Goal: Task Accomplishment & Management: Use online tool/utility

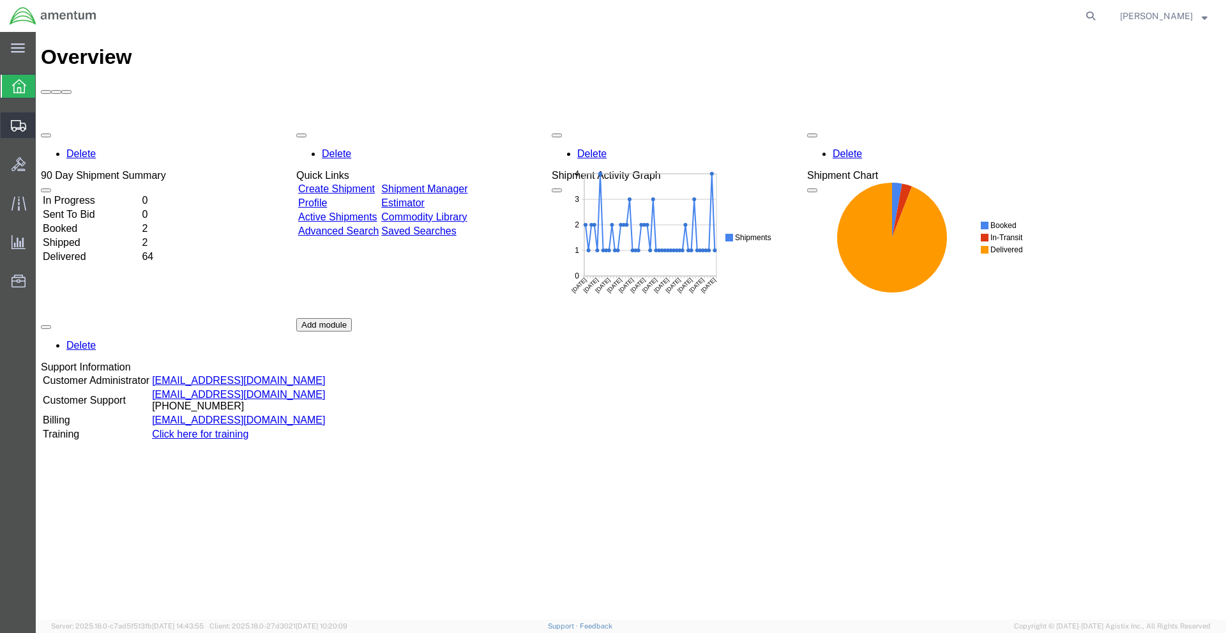
click at [13, 113] on div at bounding box center [19, 125] width 36 height 26
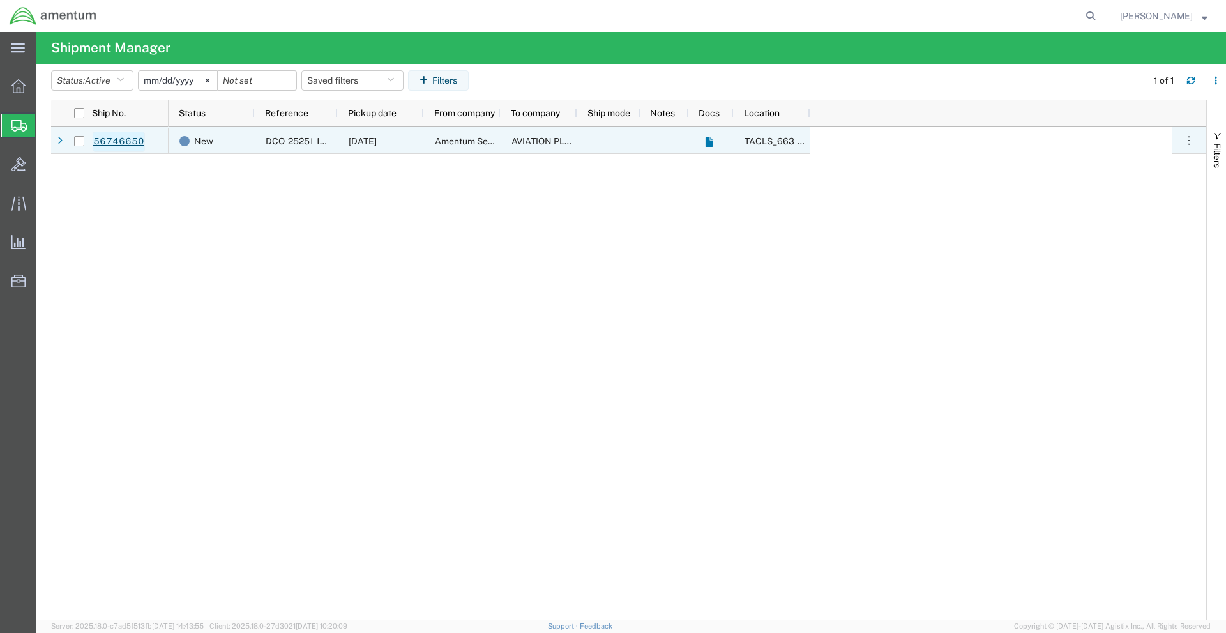
click at [120, 142] on link "56746650" at bounding box center [119, 142] width 52 height 20
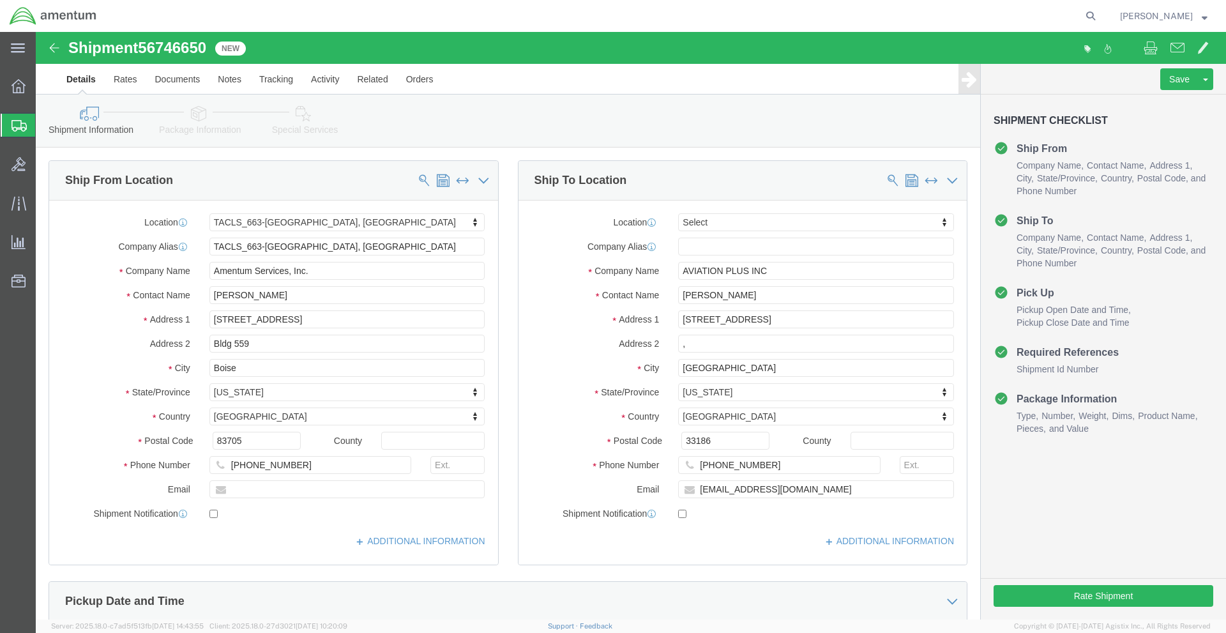
select select "42730"
select select
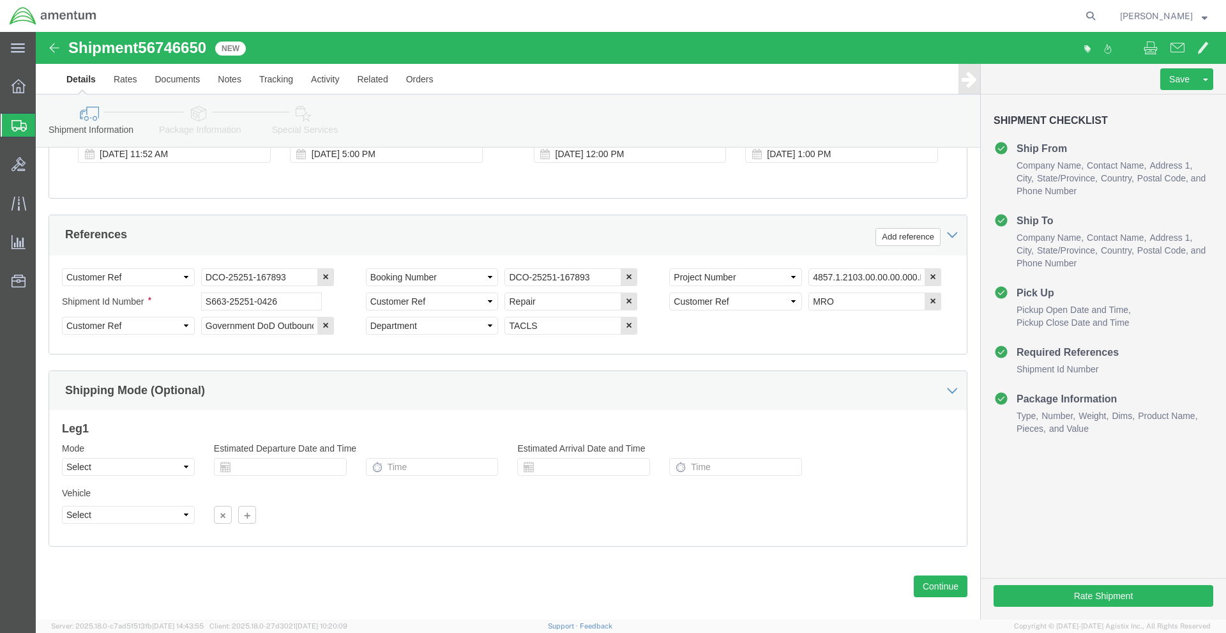
scroll to position [557, 0]
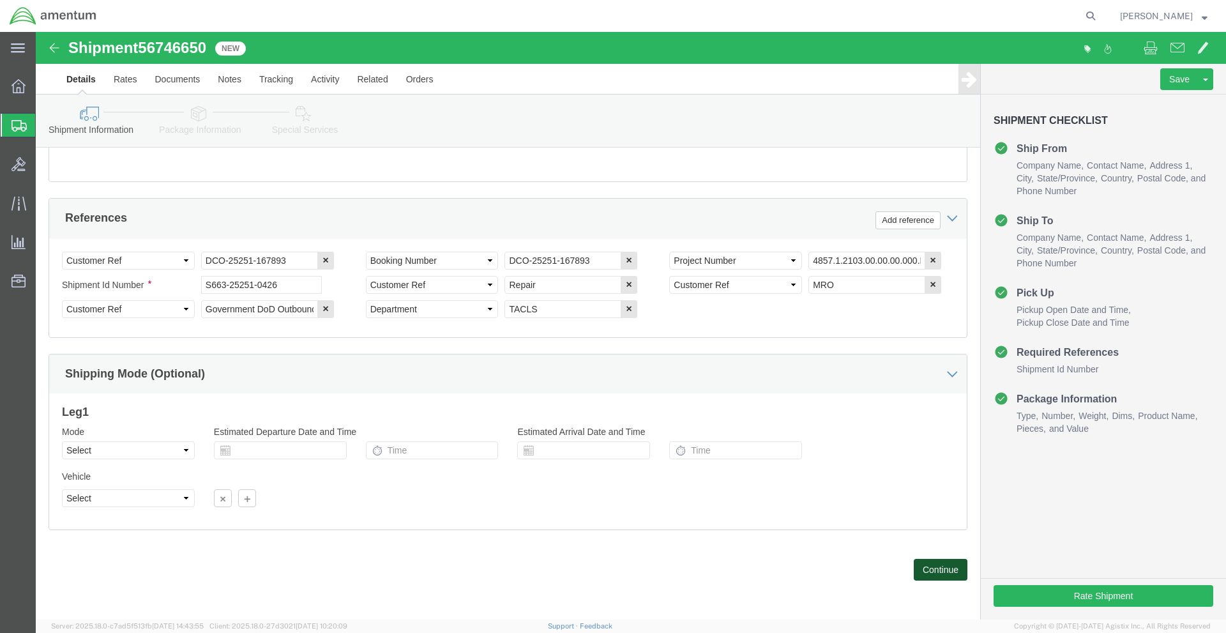
click button "Continue"
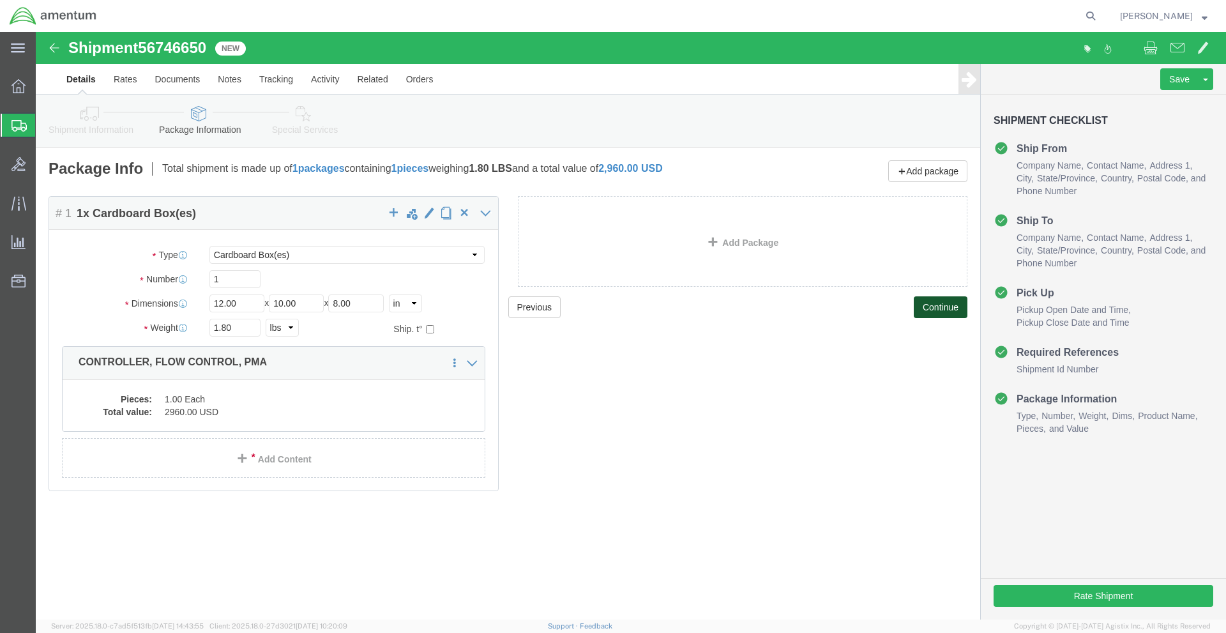
click button "Continue"
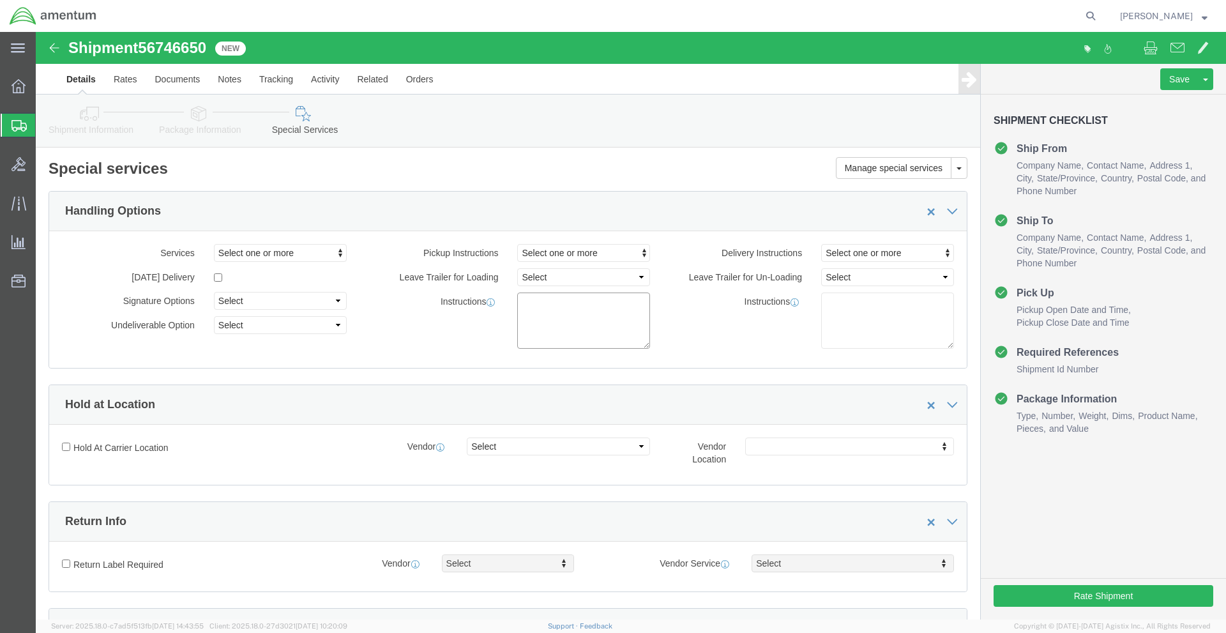
click textarea
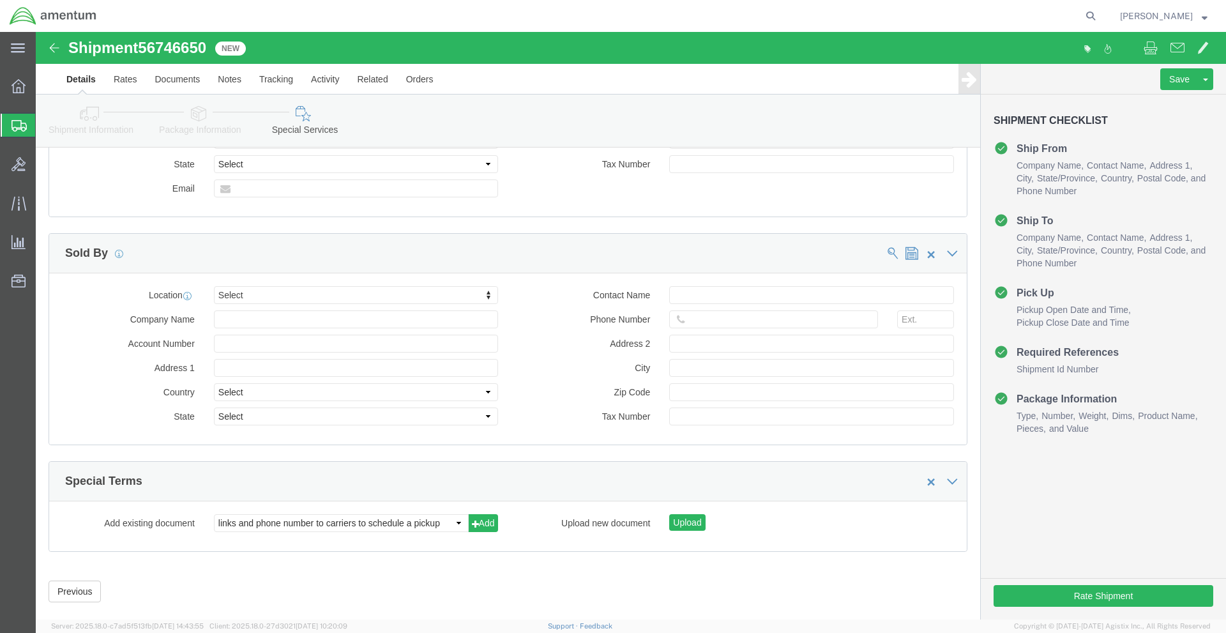
scroll to position [1147, 0]
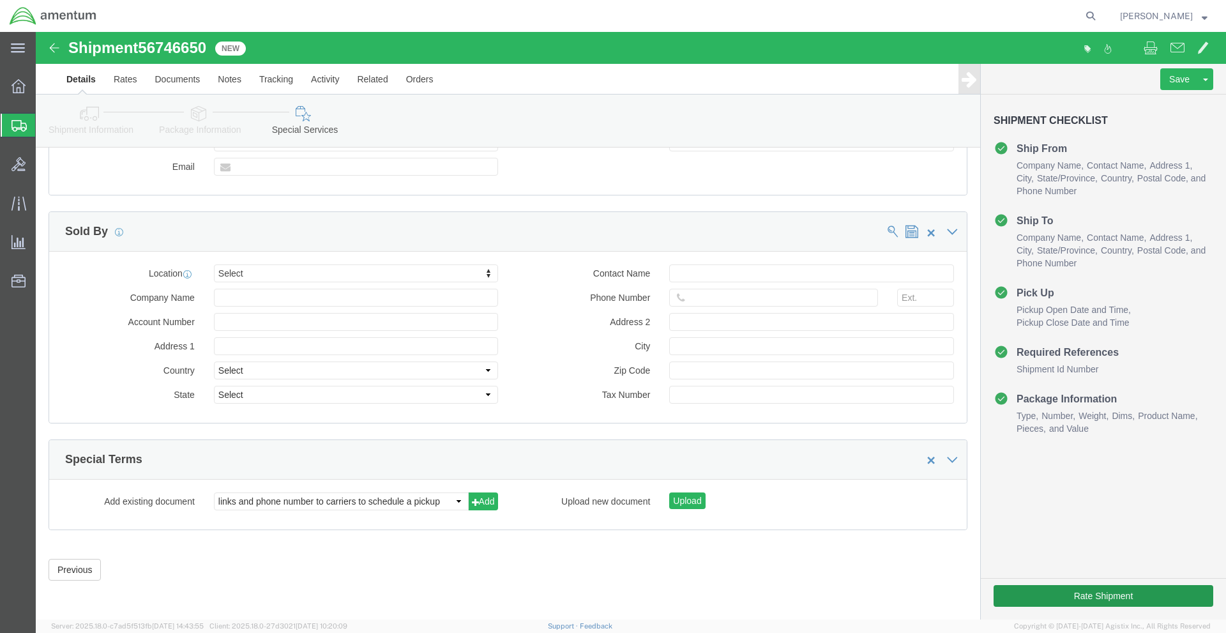
type textarea "INSIDE HANGER PICKUP, CENTER NORTH WALL"
click button "Rate Shipment"
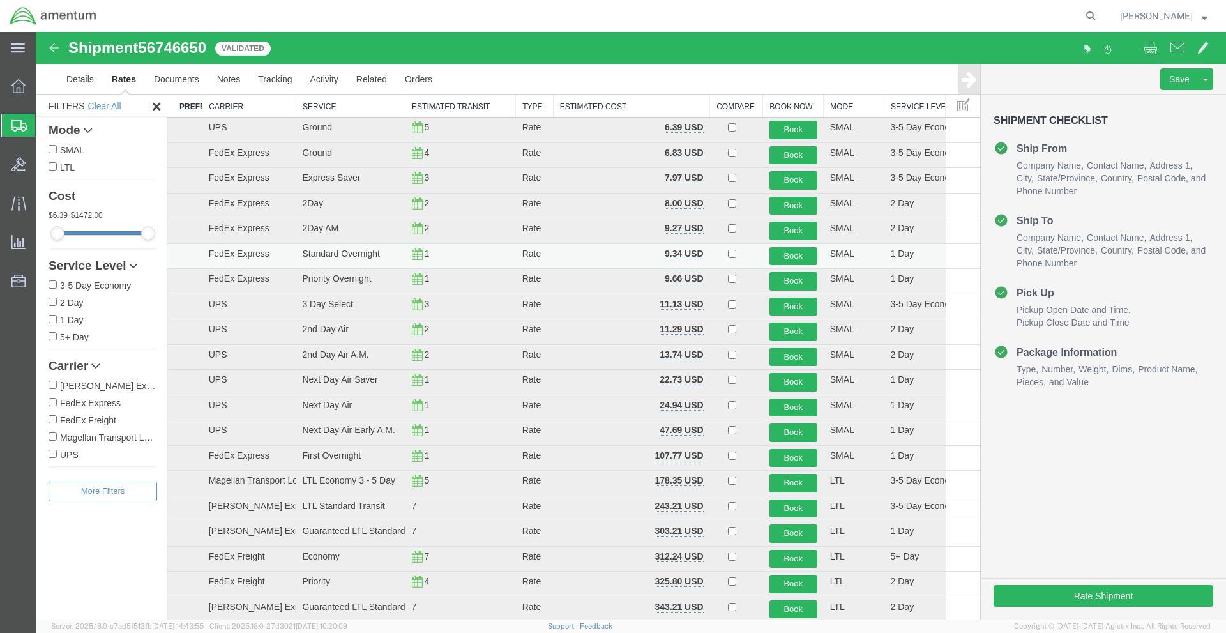
scroll to position [0, 0]
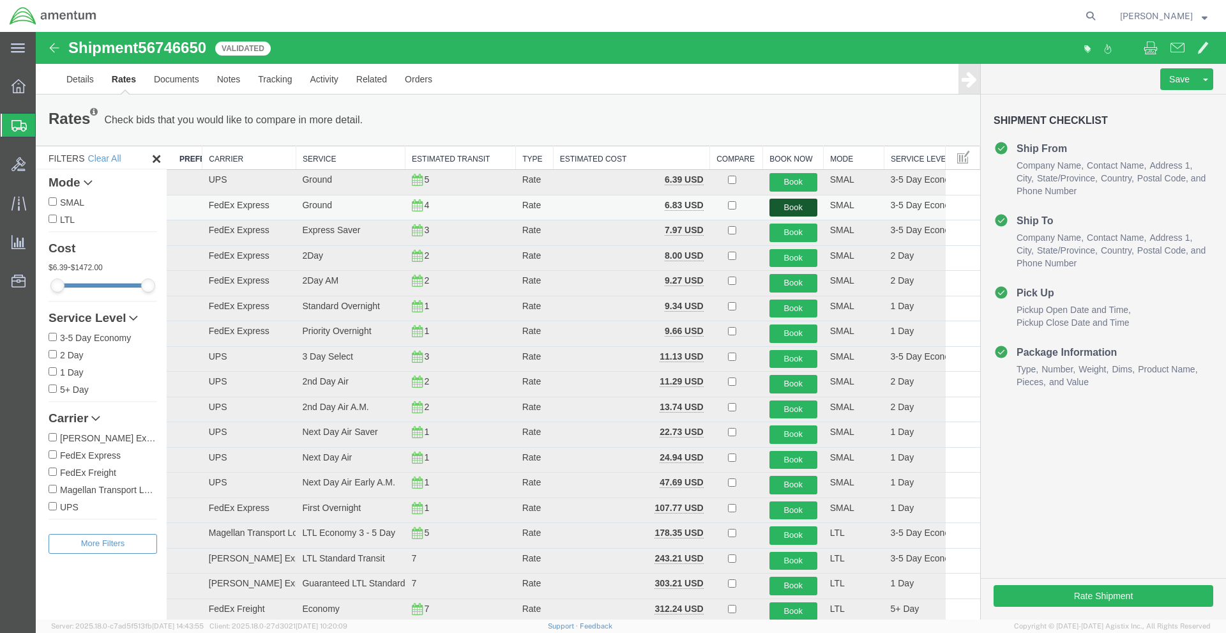
click at [775, 206] on button "Book" at bounding box center [793, 208] width 48 height 19
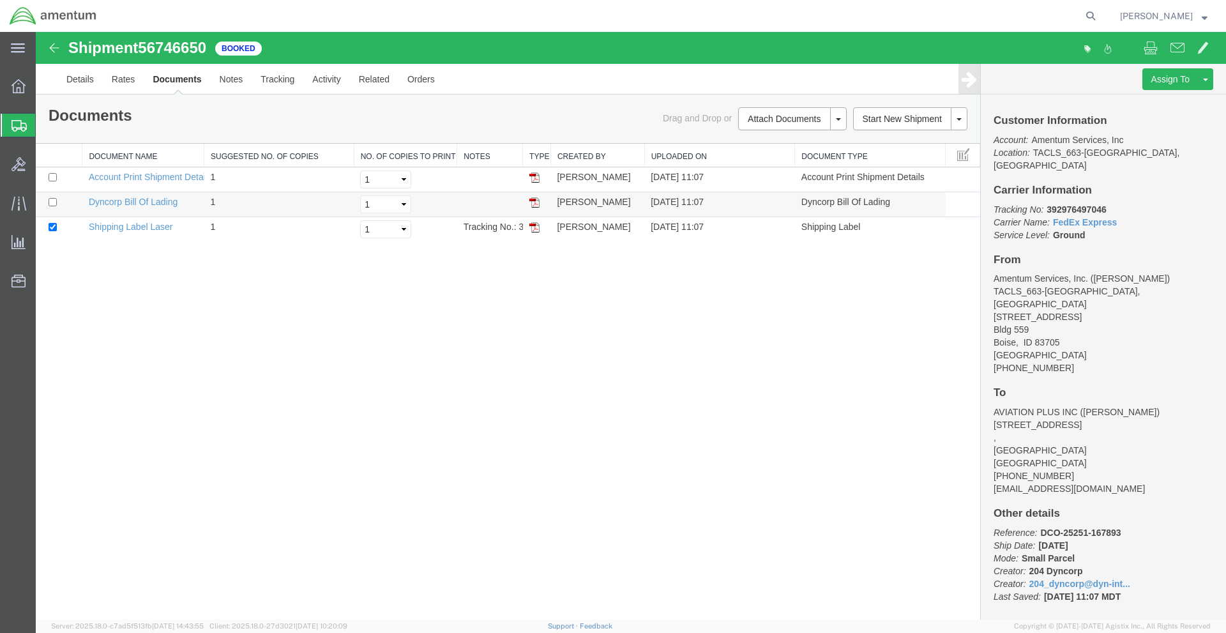
click at [538, 207] on img at bounding box center [534, 202] width 10 height 10
drag, startPoint x: 534, startPoint y: 230, endPoint x: 441, endPoint y: 238, distance: 93.5
click at [534, 230] on img at bounding box center [534, 227] width 10 height 10
click at [85, 86] on link "Details" at bounding box center [79, 79] width 45 height 31
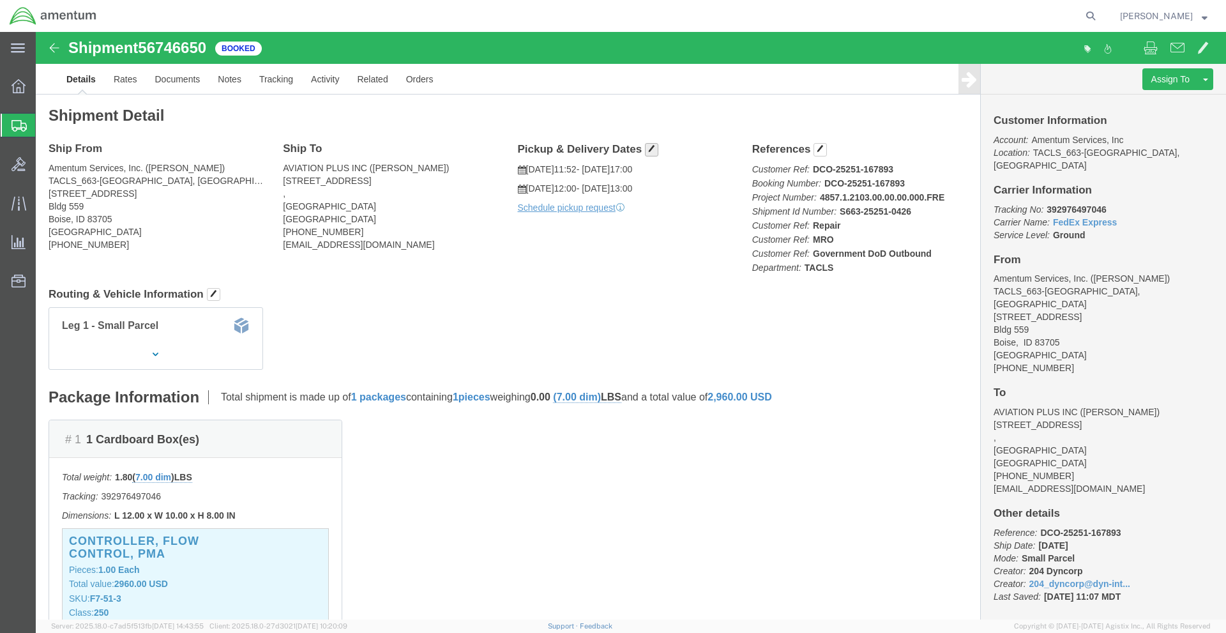
drag, startPoint x: 613, startPoint y: 117, endPoint x: 658, endPoint y: 229, distance: 120.9
click div "Ship From Amentum Services, Inc. (Kaleb Keller) TACLS_663-Boise, ID 3448 W. Har…"
click div "Leg 1 - Small Parcel"
click link "Schedule pickup request"
drag, startPoint x: 12, startPoint y: 130, endPoint x: 30, endPoint y: 132, distance: 18.1
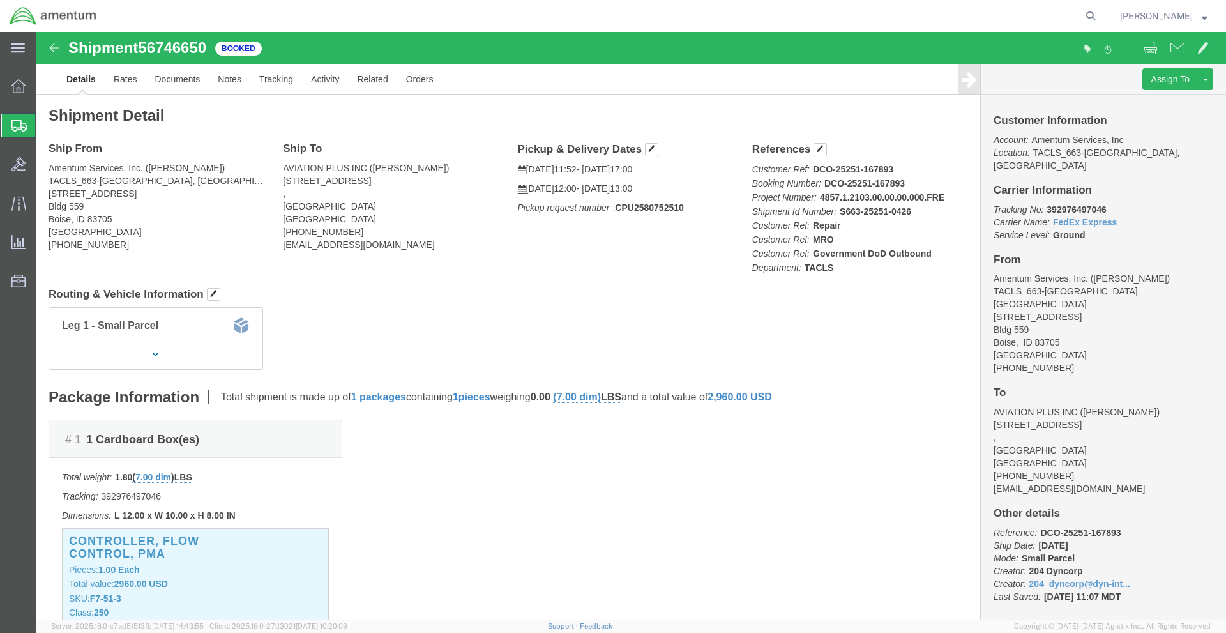
click at [13, 128] on icon at bounding box center [18, 125] width 15 height 11
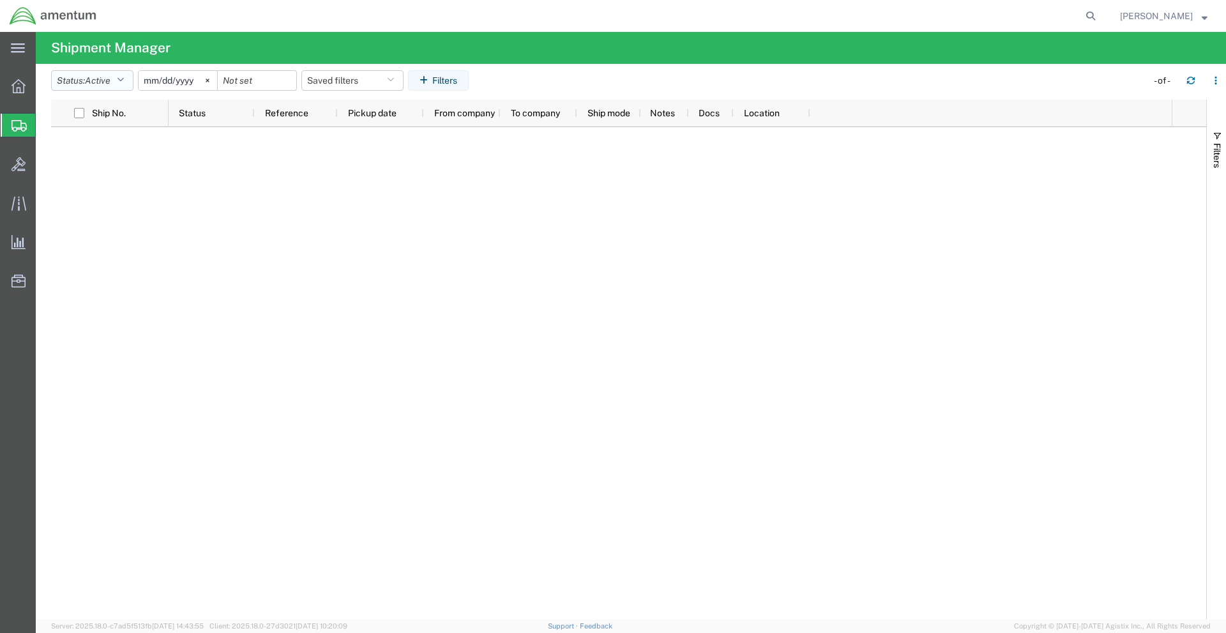
click at [107, 86] on span "Active" at bounding box center [98, 81] width 26 height 12
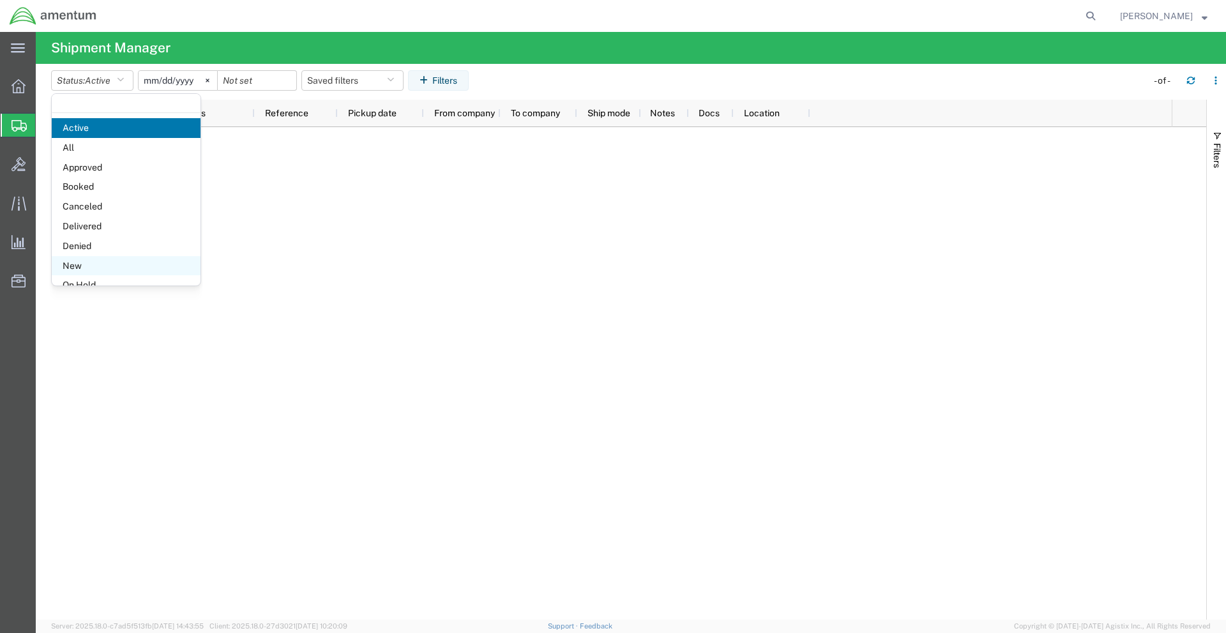
click at [98, 264] on span "New" at bounding box center [126, 266] width 149 height 20
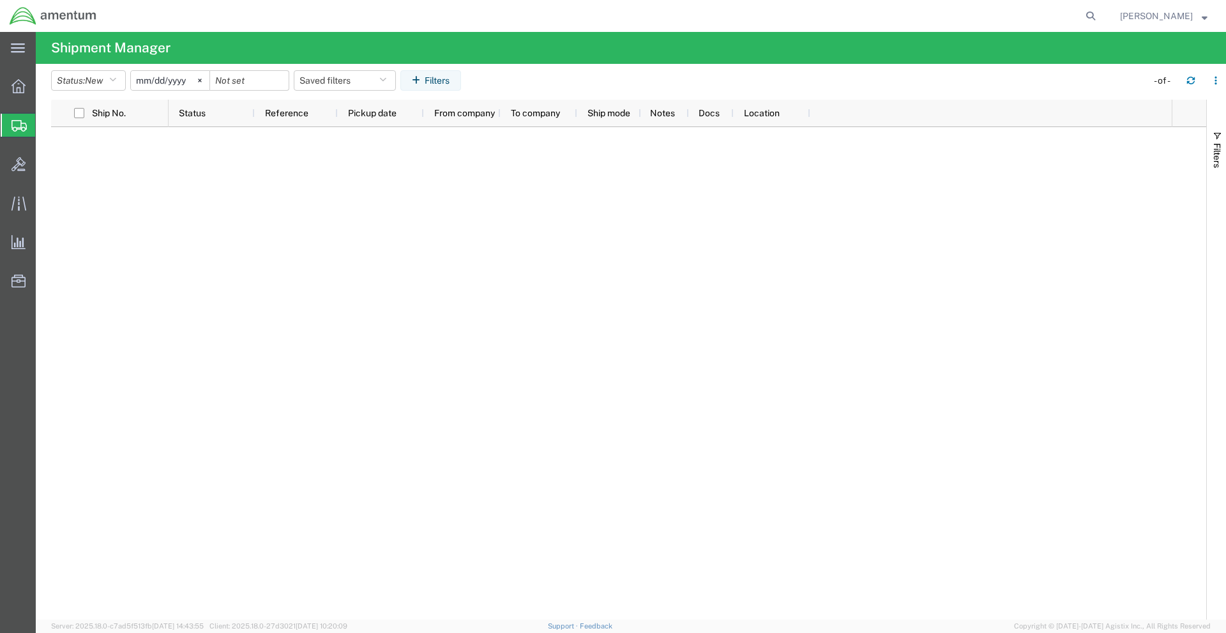
click at [21, 125] on icon at bounding box center [18, 125] width 15 height 11
click at [23, 80] on icon at bounding box center [18, 86] width 14 height 14
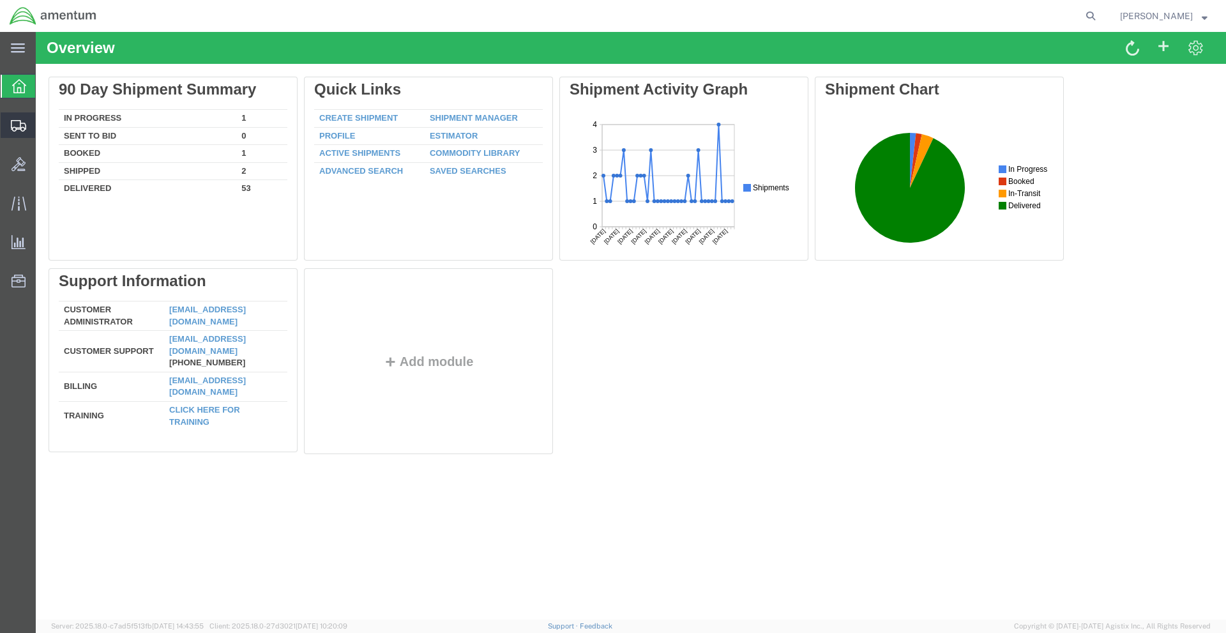
click at [19, 125] on icon at bounding box center [18, 125] width 15 height 11
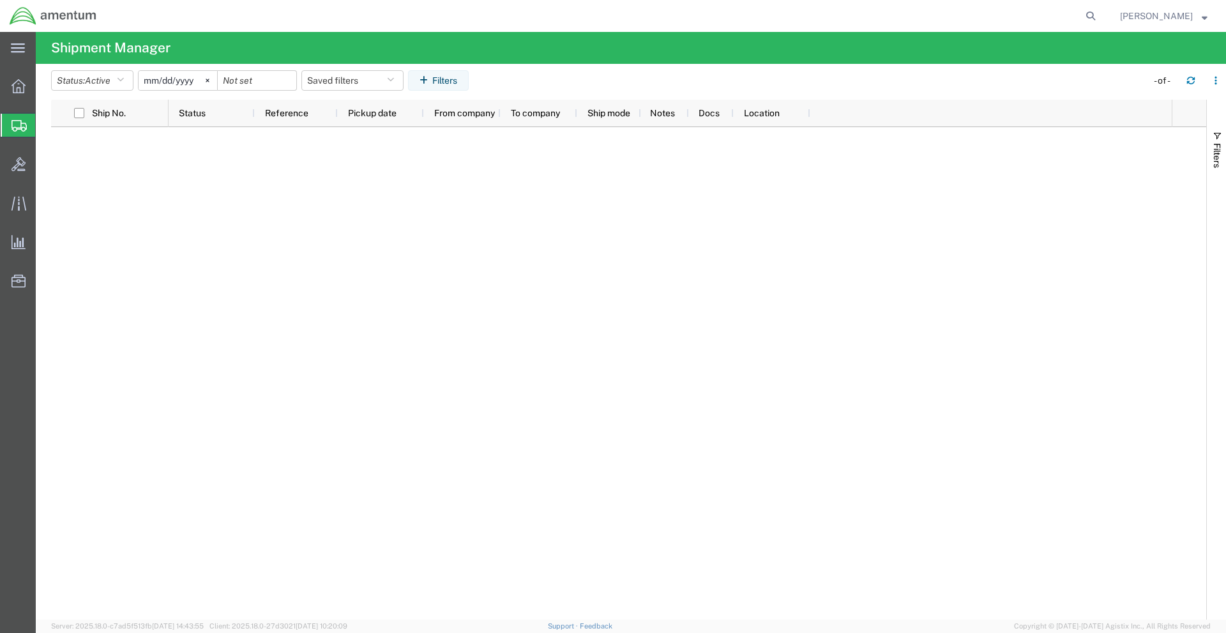
click at [272, 257] on div at bounding box center [670, 373] width 1003 height 492
click at [15, 162] on icon at bounding box center [18, 164] width 14 height 14
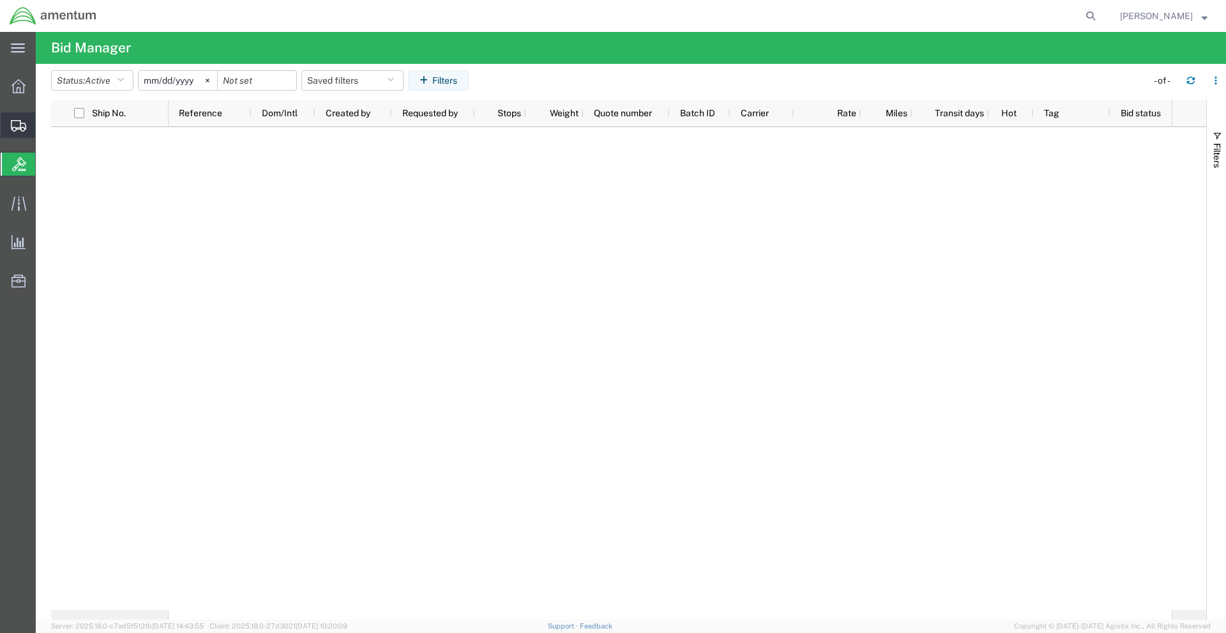
click at [13, 125] on icon at bounding box center [18, 125] width 15 height 11
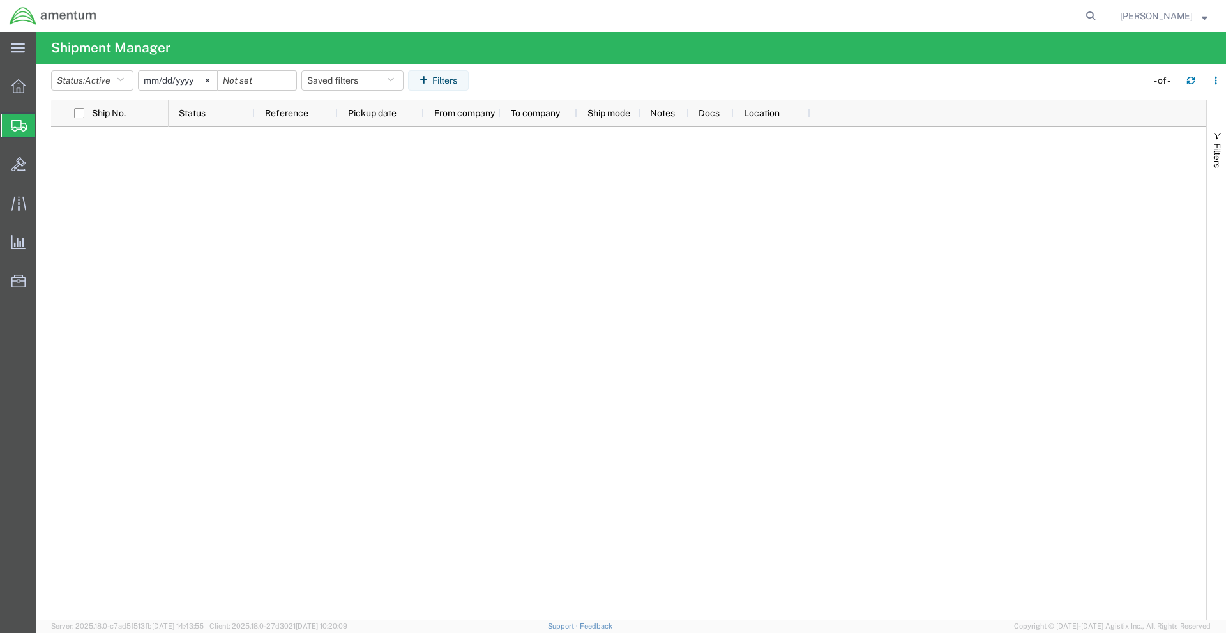
click at [344, 268] on div at bounding box center [670, 373] width 1003 height 492
click at [126, 89] on button "Status: Active" at bounding box center [92, 80] width 82 height 20
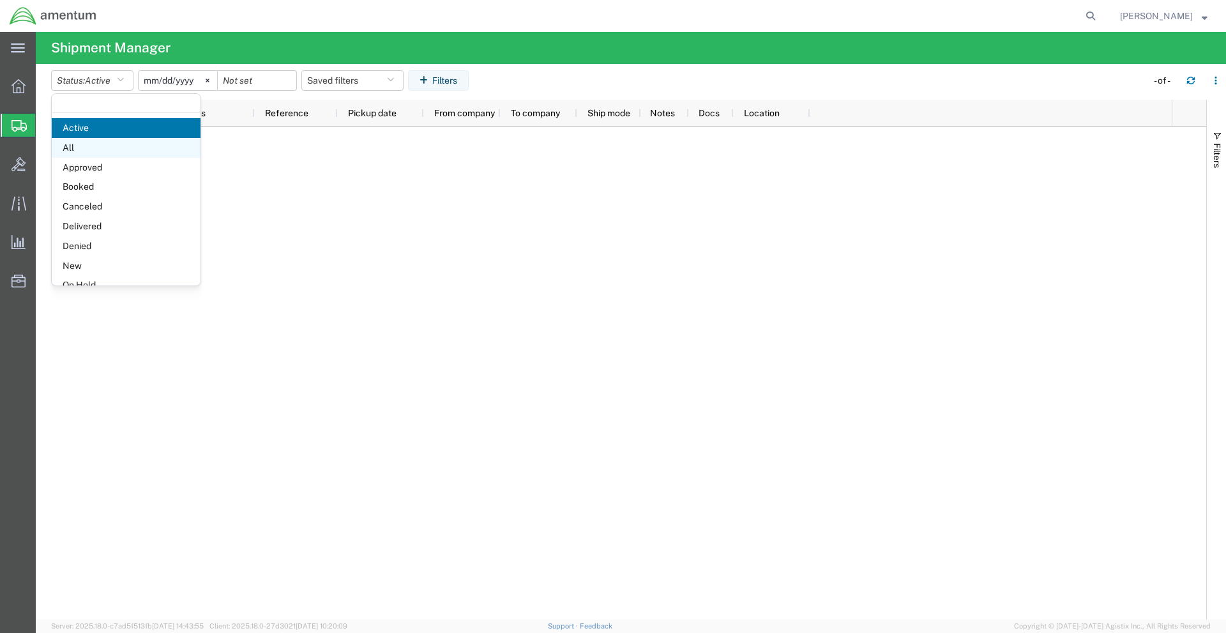
click at [109, 142] on span "All" at bounding box center [126, 148] width 149 height 20
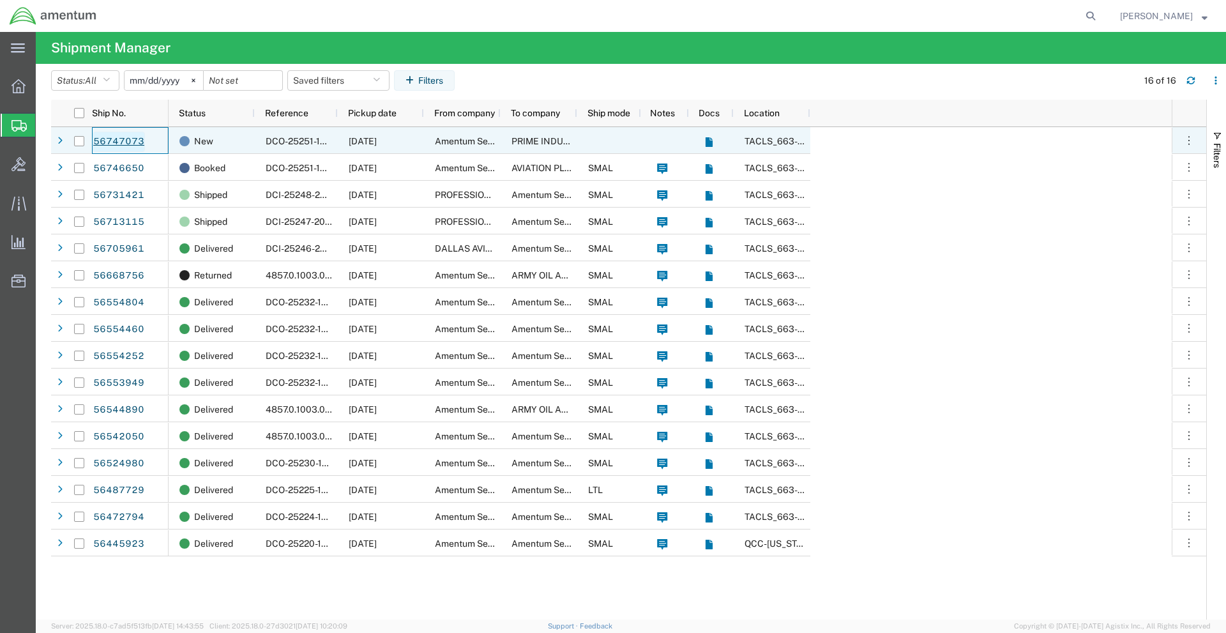
click at [132, 137] on link "56747073" at bounding box center [119, 142] width 52 height 20
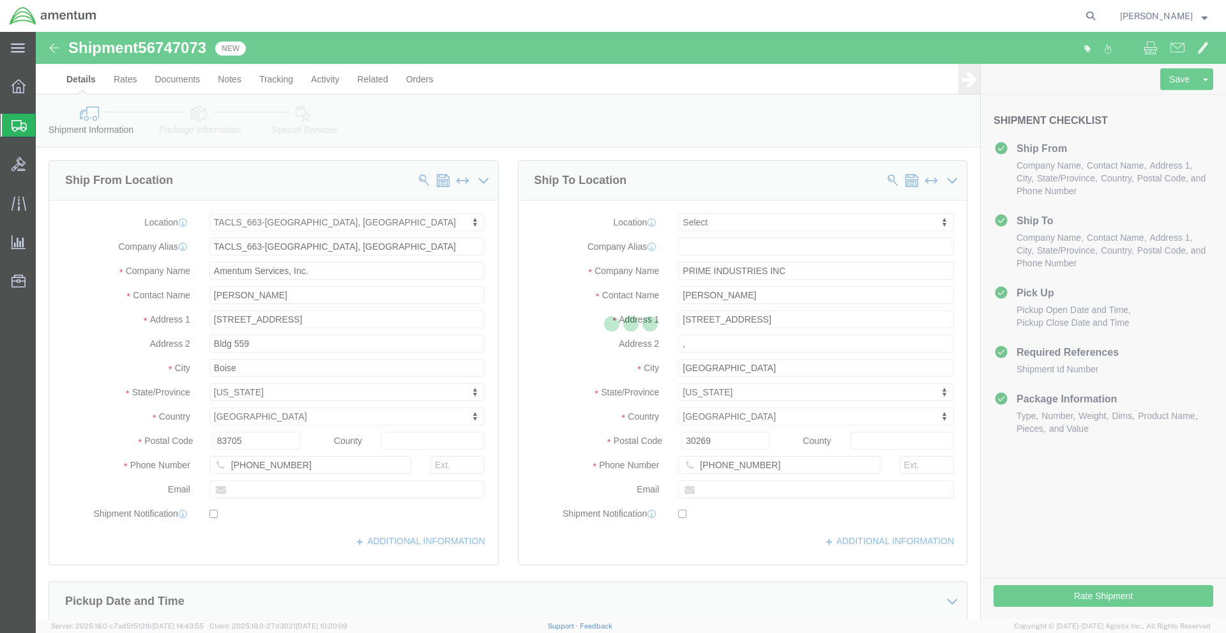
select select "42730"
select select
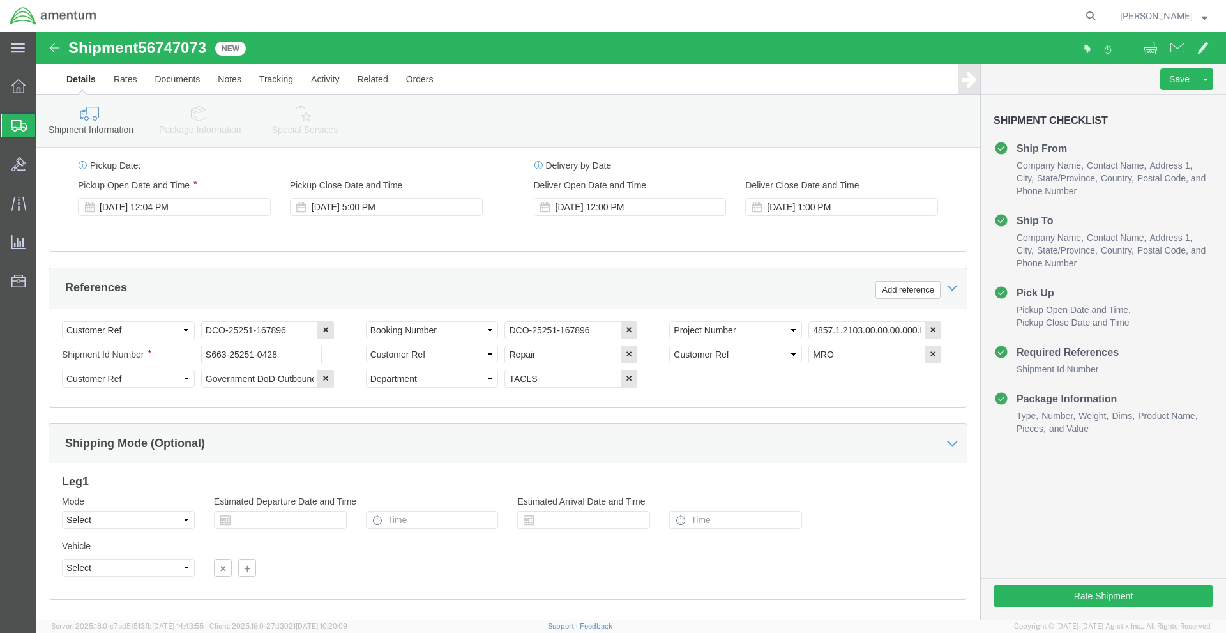
scroll to position [557, 0]
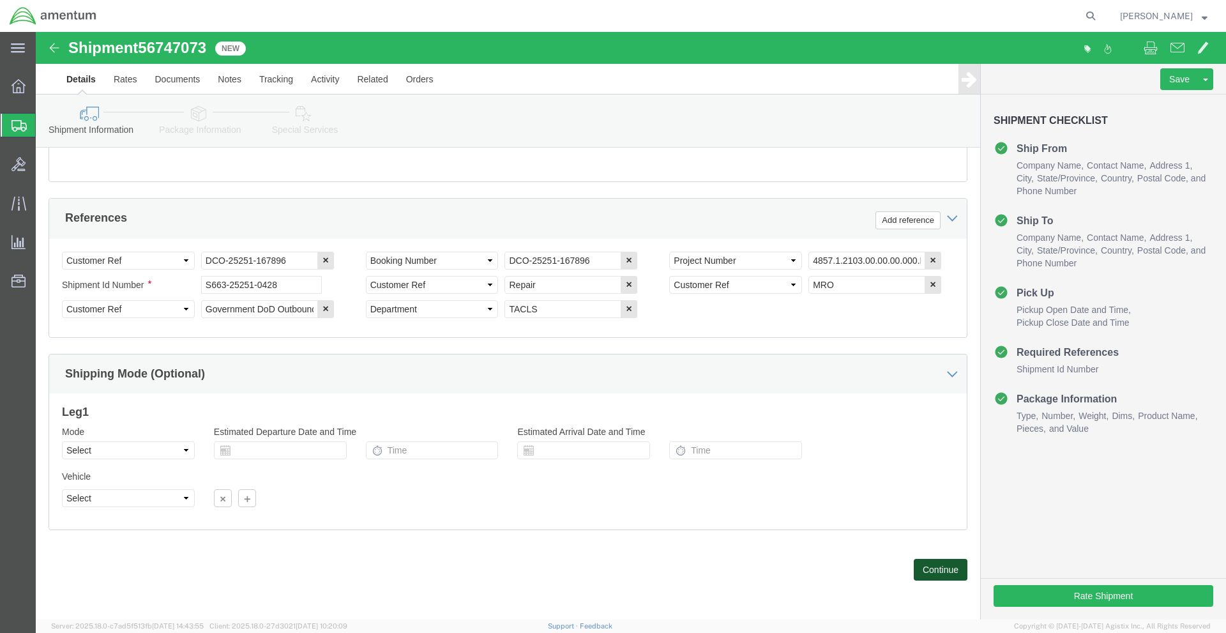
click button "Continue"
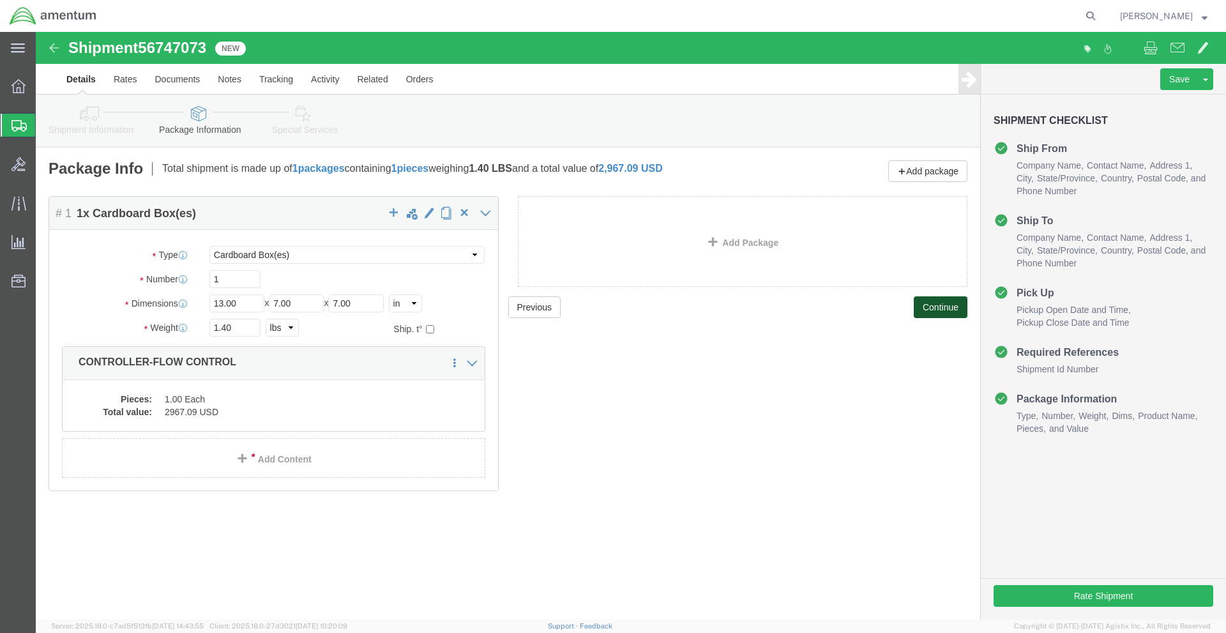
click button "Continue"
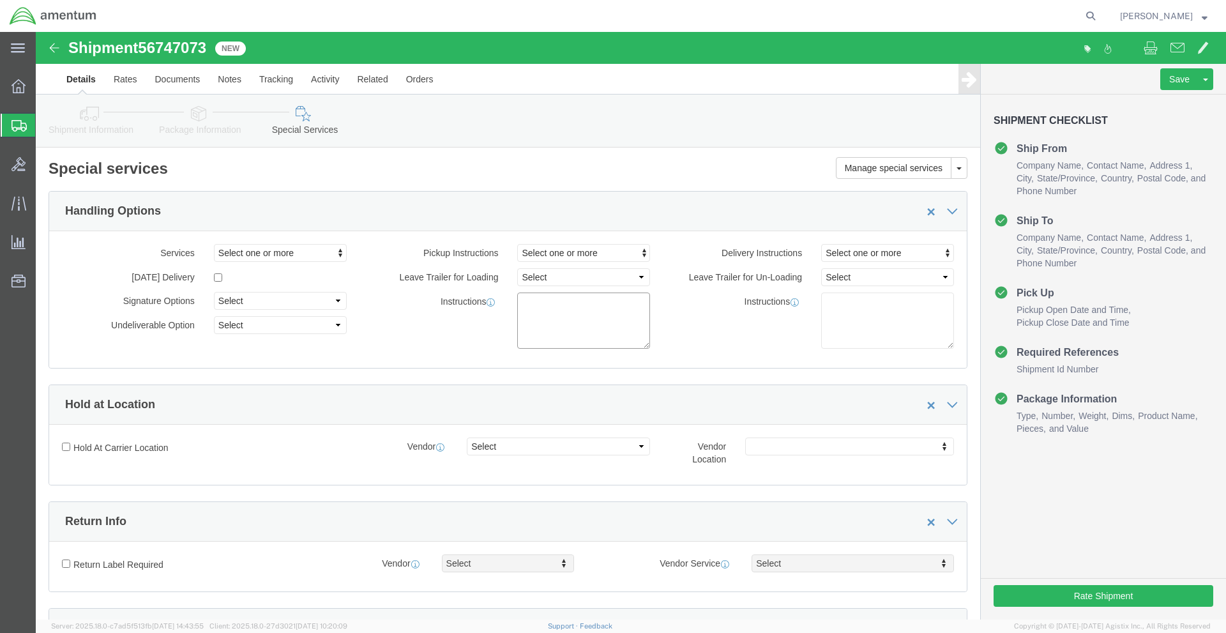
click textarea
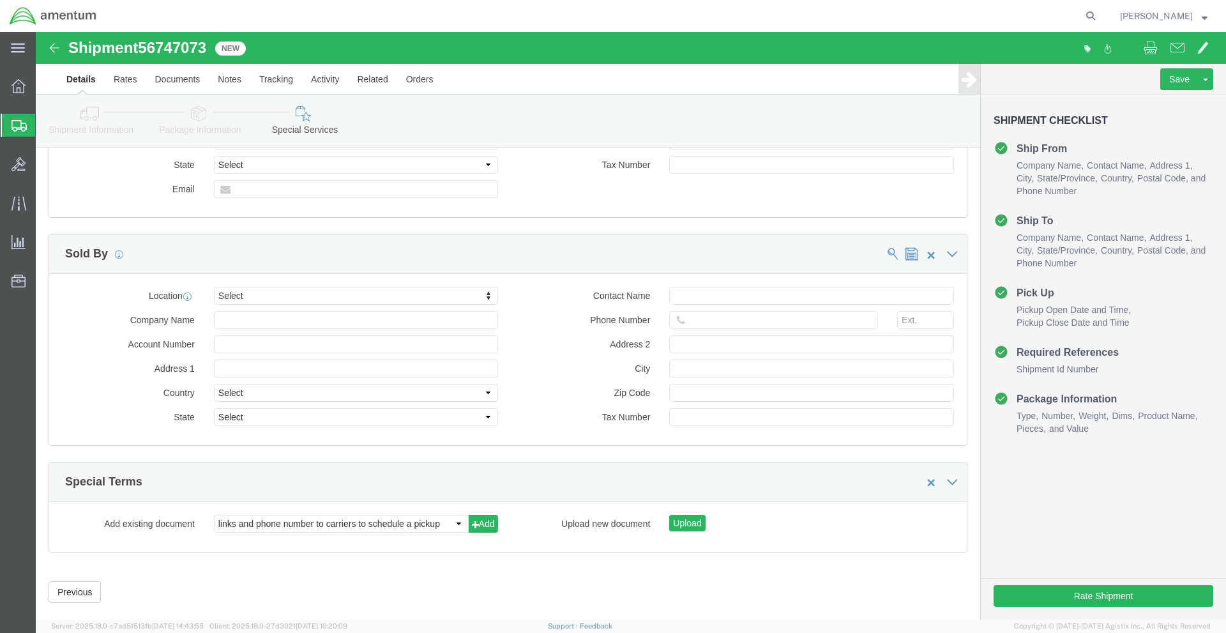
scroll to position [1147, 0]
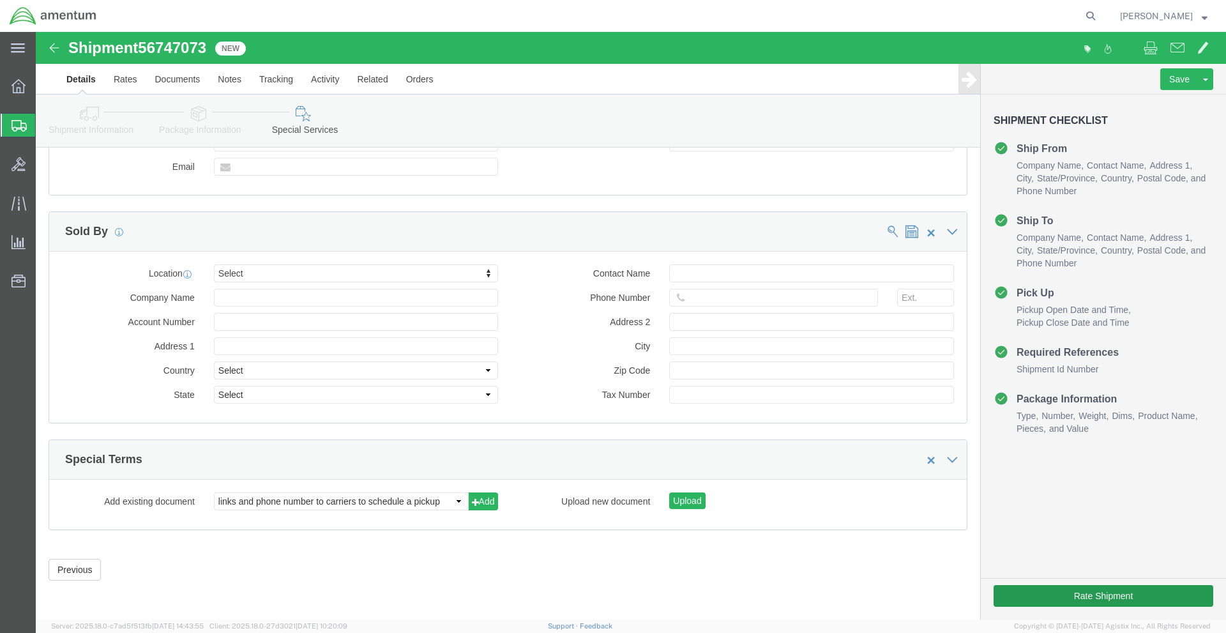
type textarea "INSIDE HANGER PICKUP, CENTER NORTH WALL"
click button "Rate Shipment"
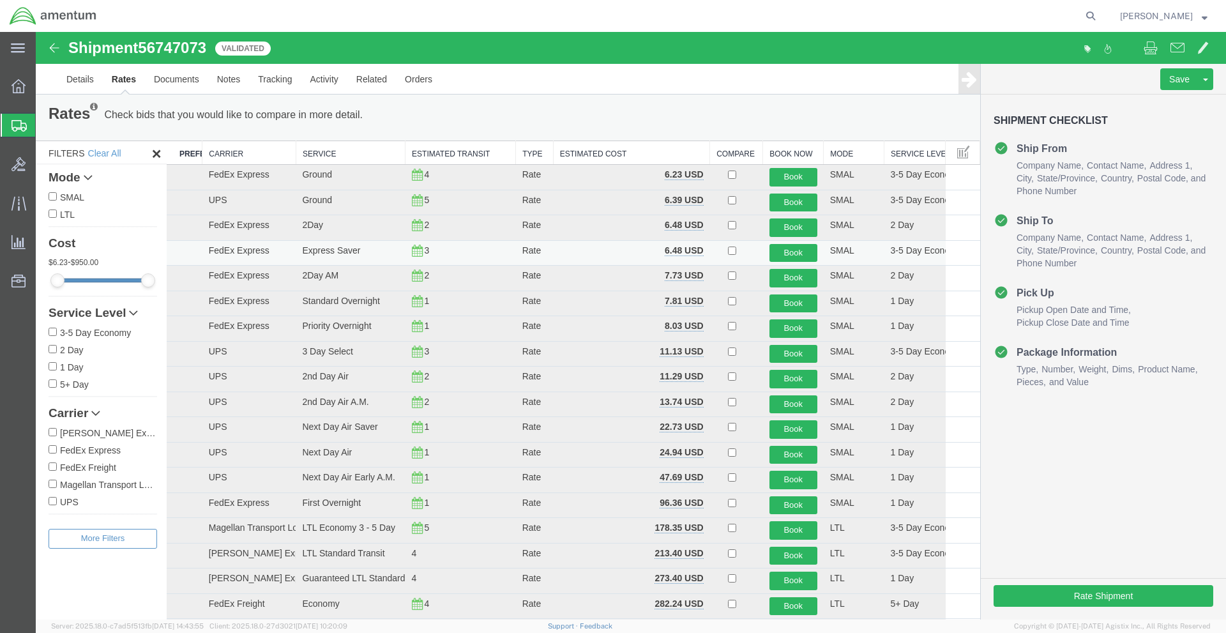
scroll to position [0, 0]
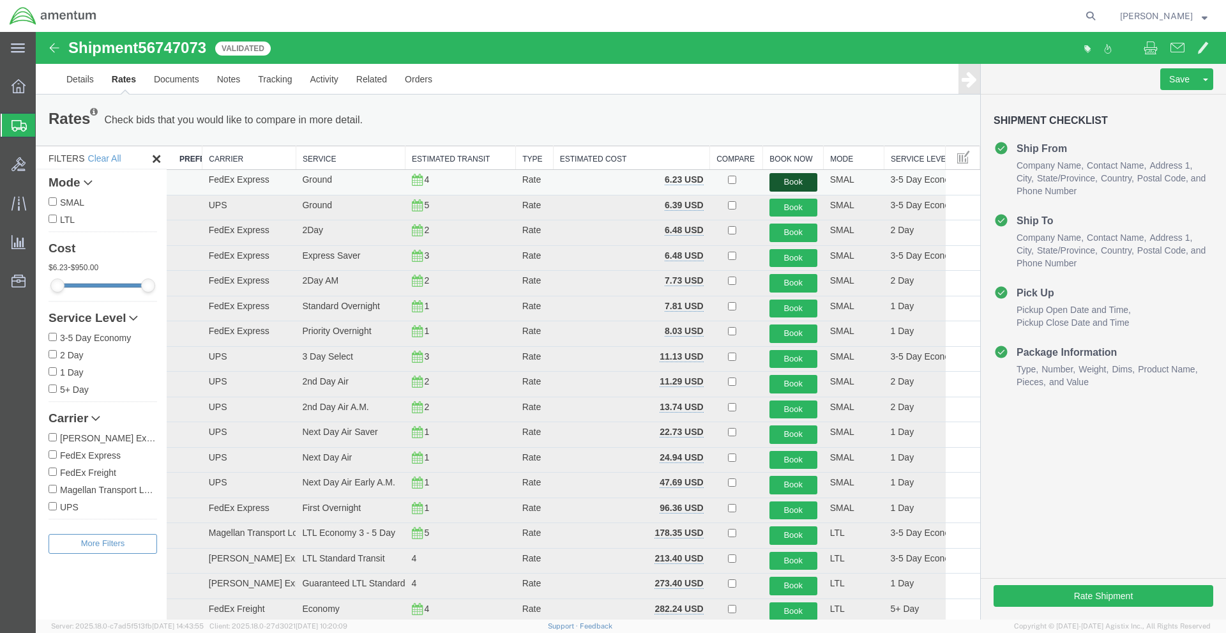
click at [786, 186] on button "Book" at bounding box center [793, 182] width 48 height 19
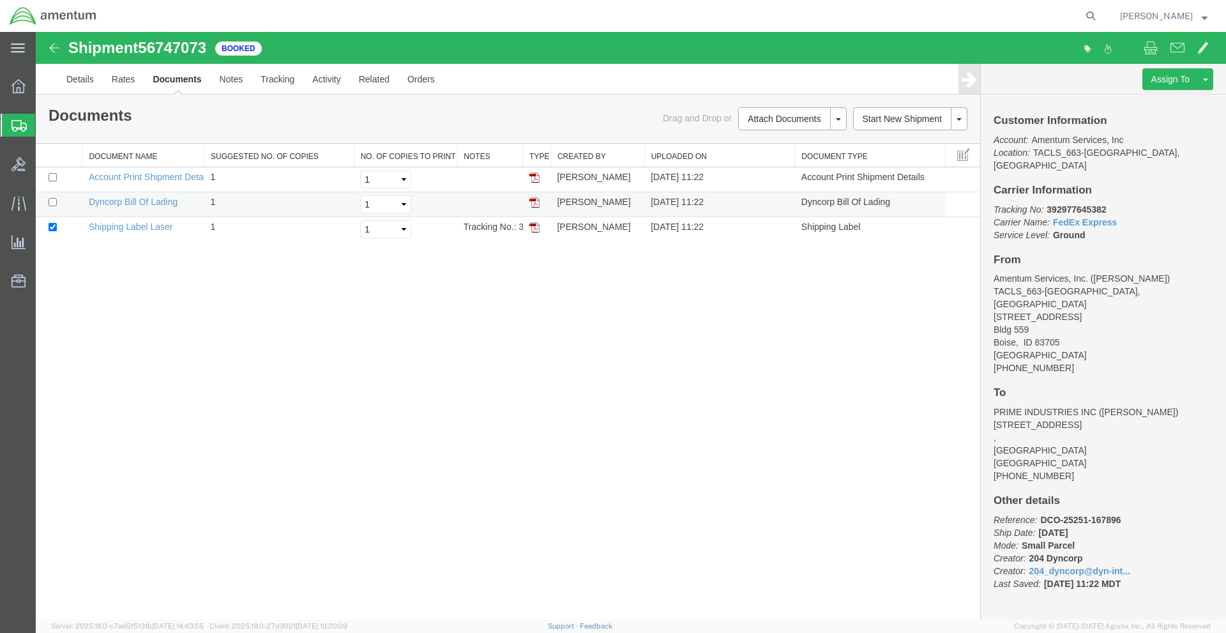
click at [535, 205] on img at bounding box center [534, 202] width 10 height 10
click at [535, 228] on img at bounding box center [534, 227] width 10 height 10
click at [26, 120] on icon at bounding box center [18, 125] width 15 height 11
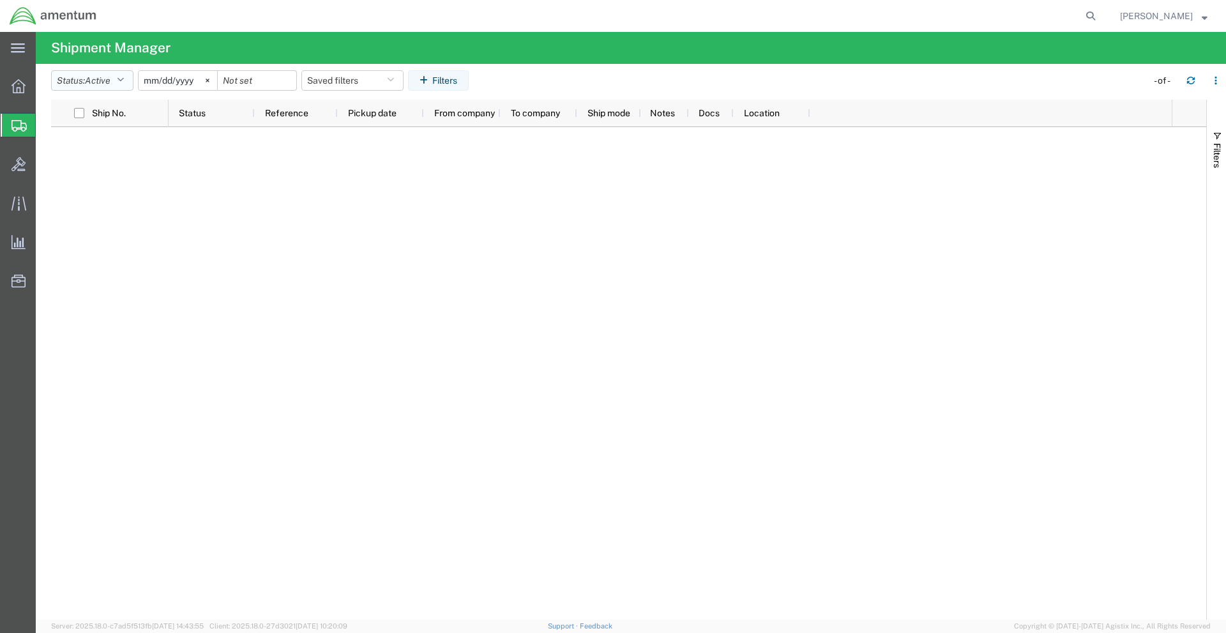
click at [117, 79] on button "Status: Active" at bounding box center [92, 80] width 82 height 20
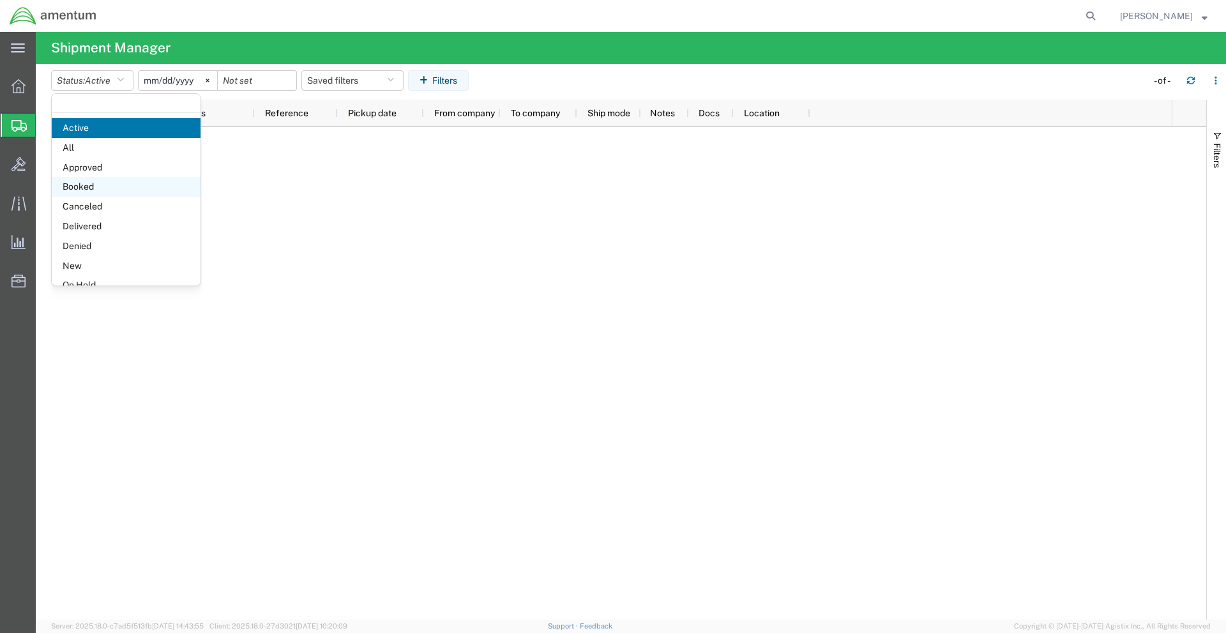
click at [105, 186] on span "Booked" at bounding box center [126, 187] width 149 height 20
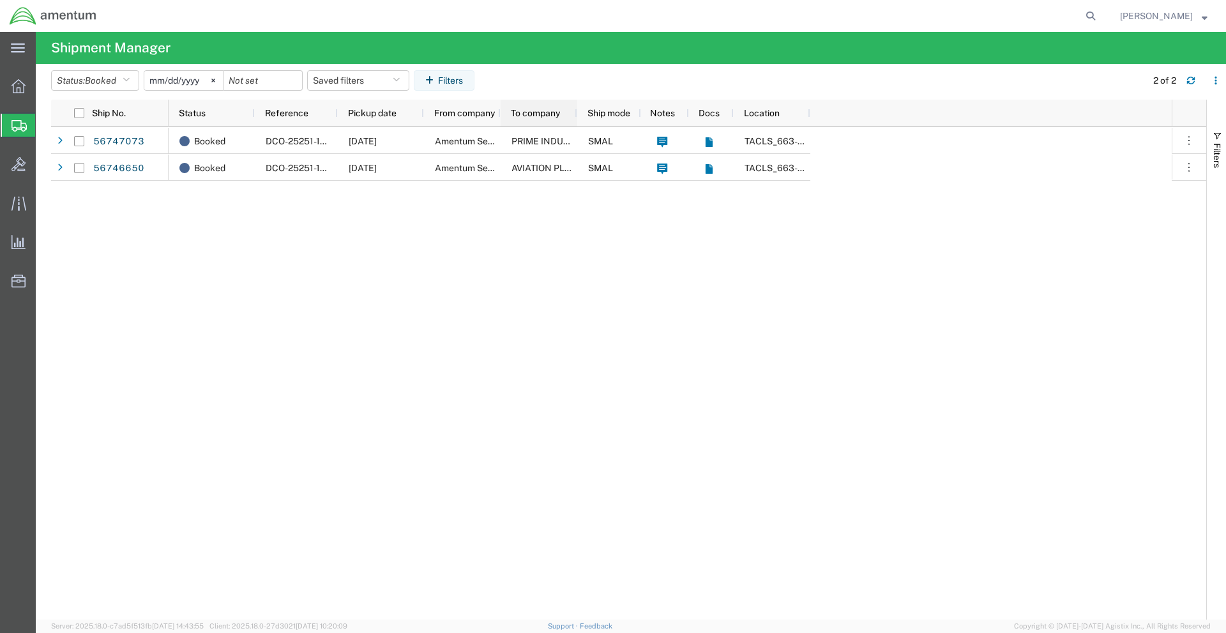
click at [577, 114] on div at bounding box center [576, 113] width 5 height 27
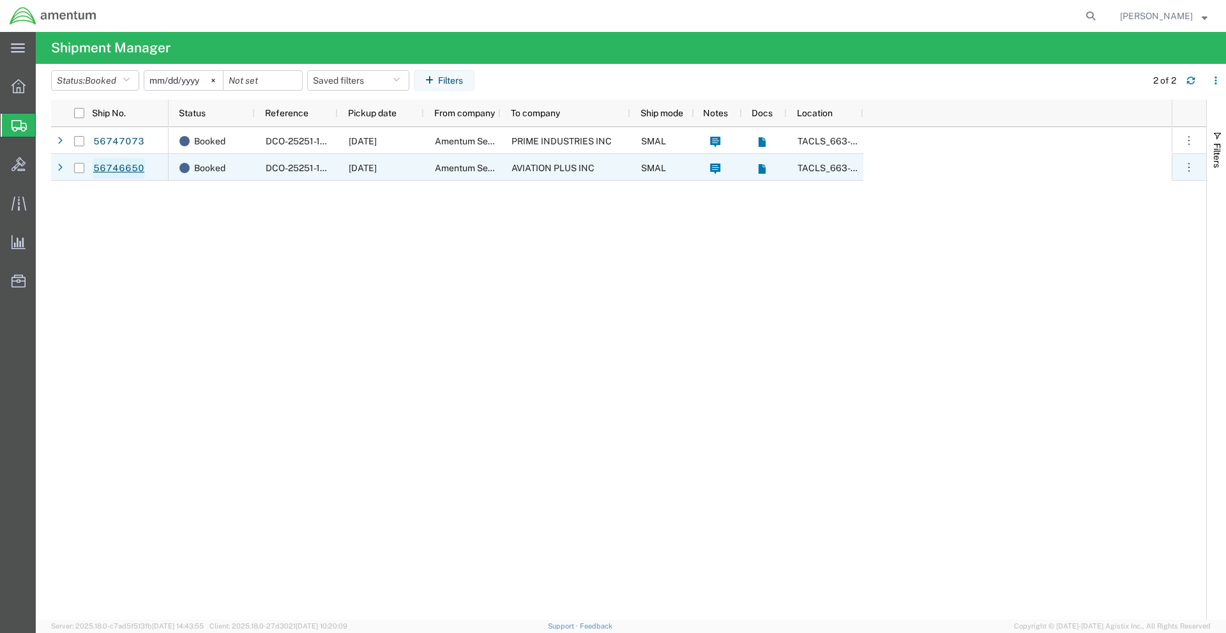
click at [123, 169] on link "56746650" at bounding box center [119, 168] width 52 height 20
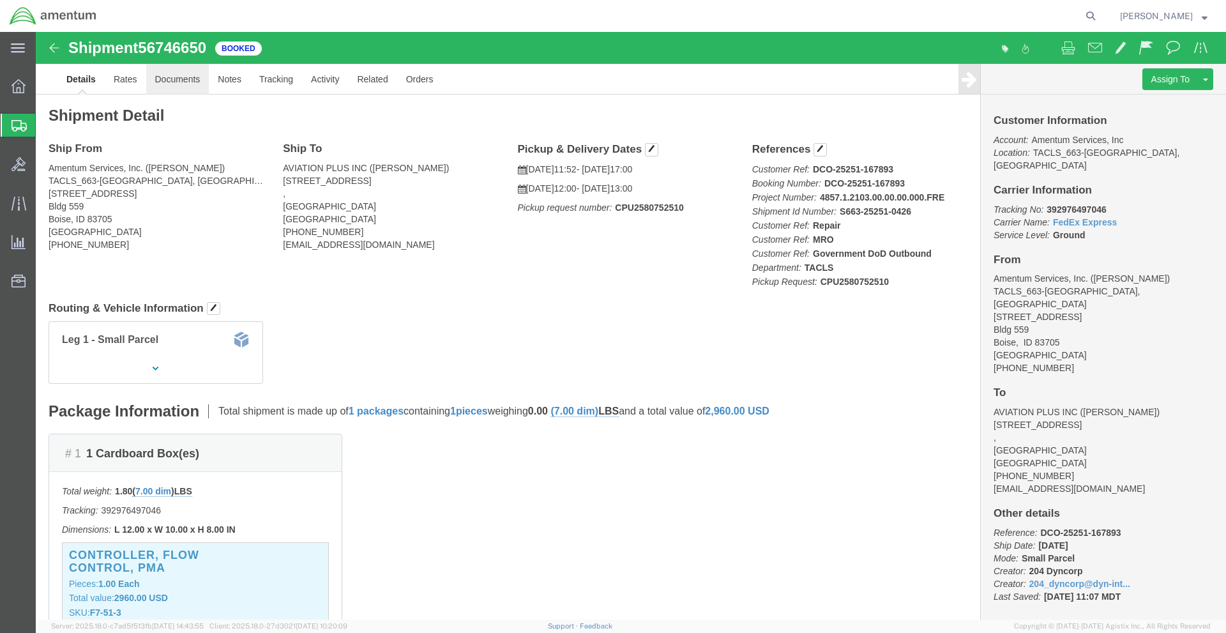
click link "Documents"
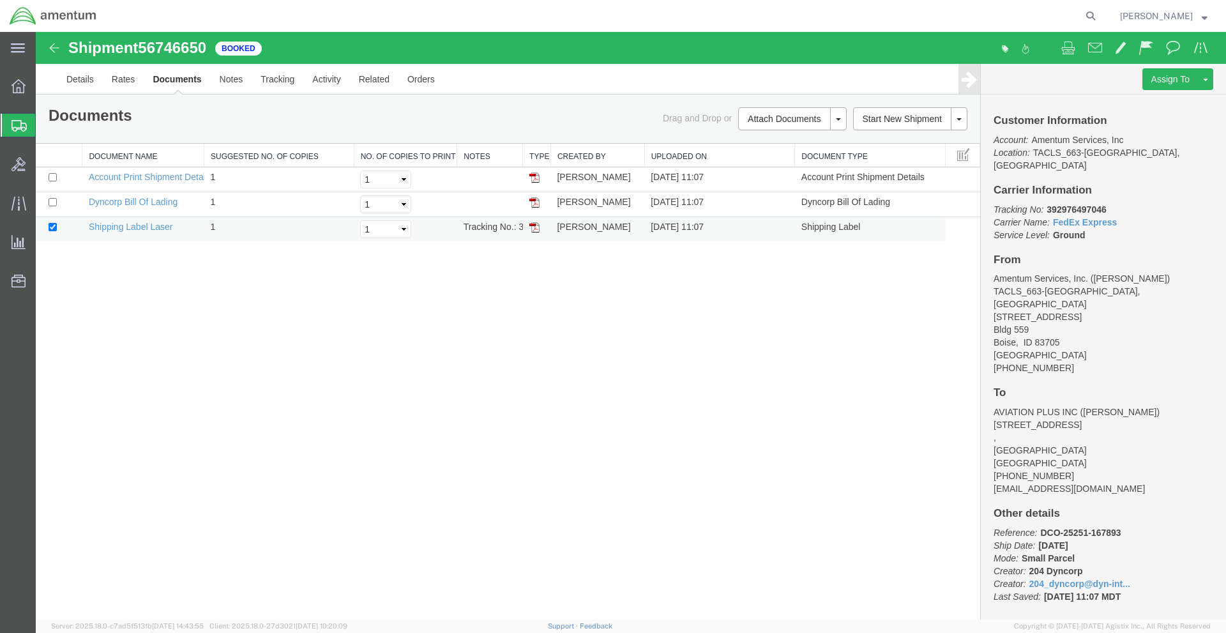
click at [540, 230] on td at bounding box center [537, 229] width 28 height 25
click at [535, 229] on img at bounding box center [534, 227] width 10 height 10
drag, startPoint x: 17, startPoint y: 118, endPoint x: 1, endPoint y: 139, distance: 26.4
click at [17, 118] on div at bounding box center [19, 125] width 36 height 23
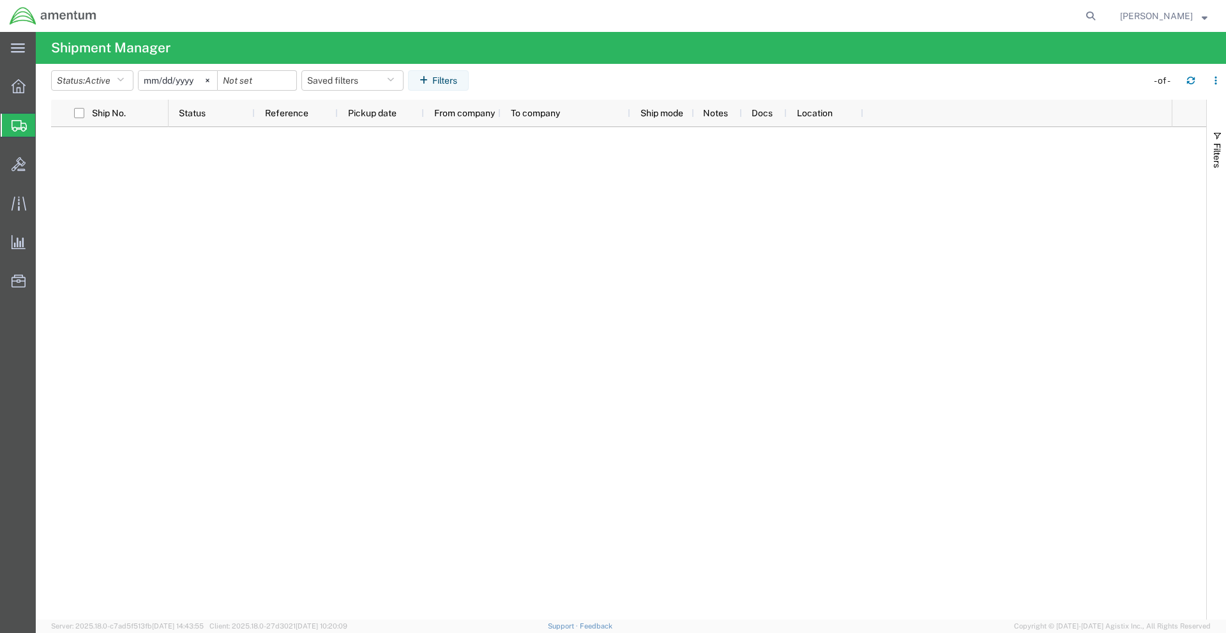
click at [16, 128] on icon at bounding box center [18, 125] width 15 height 11
click at [13, 158] on icon at bounding box center [18, 164] width 14 height 14
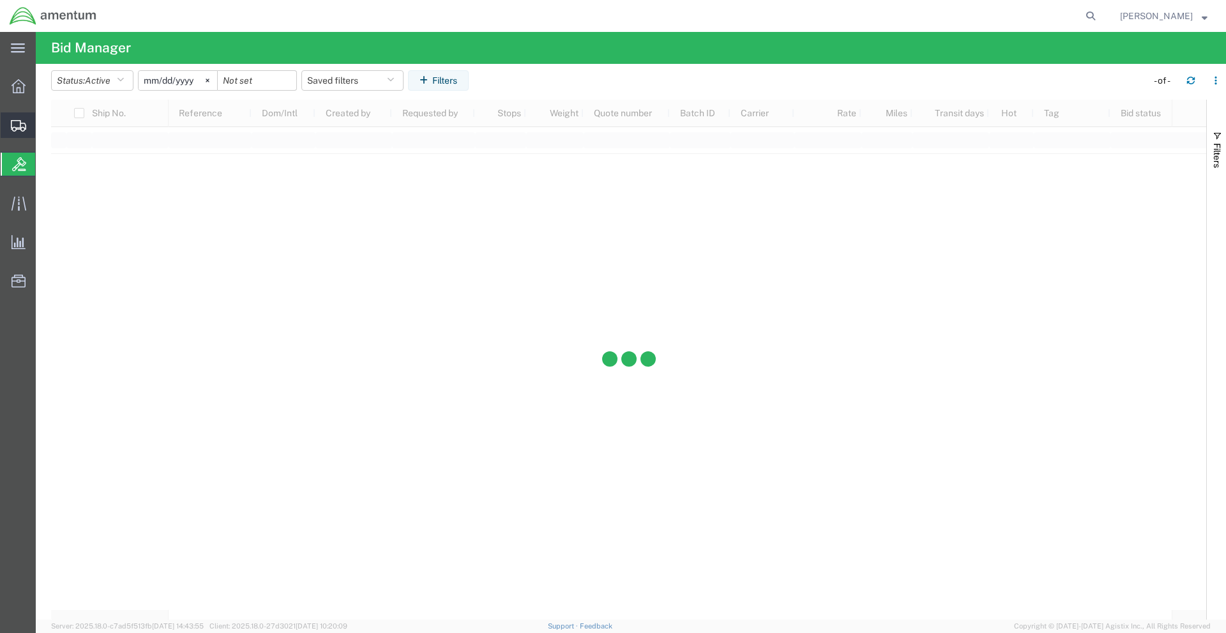
click at [18, 128] on icon at bounding box center [18, 125] width 15 height 11
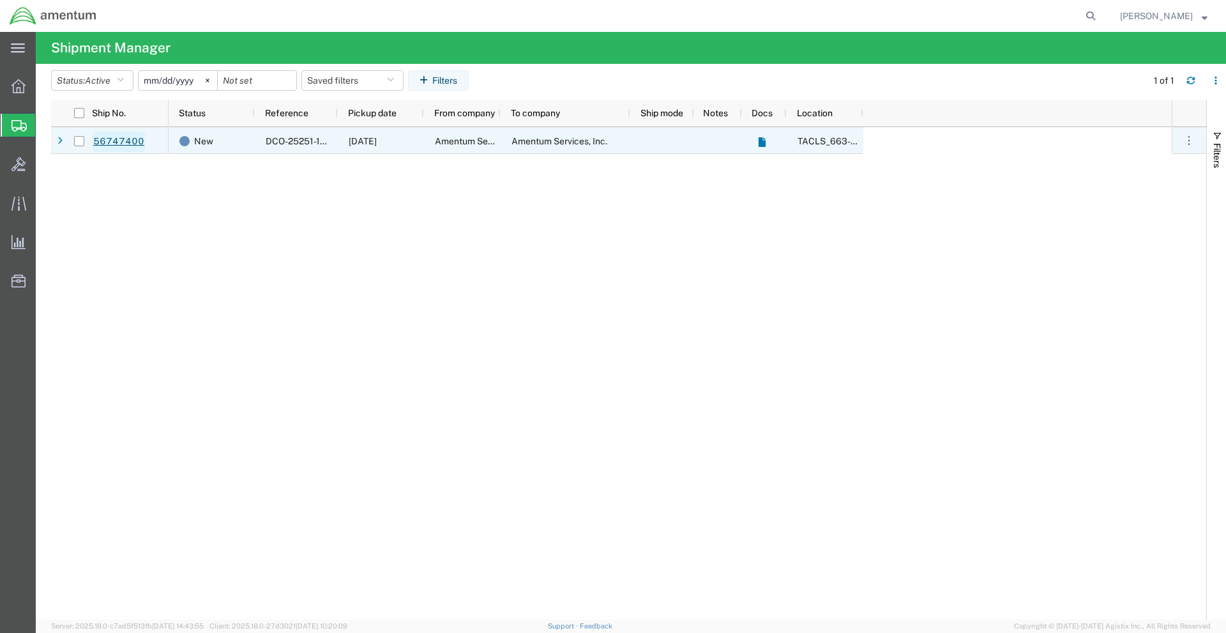
click at [133, 142] on link "56747400" at bounding box center [119, 142] width 52 height 20
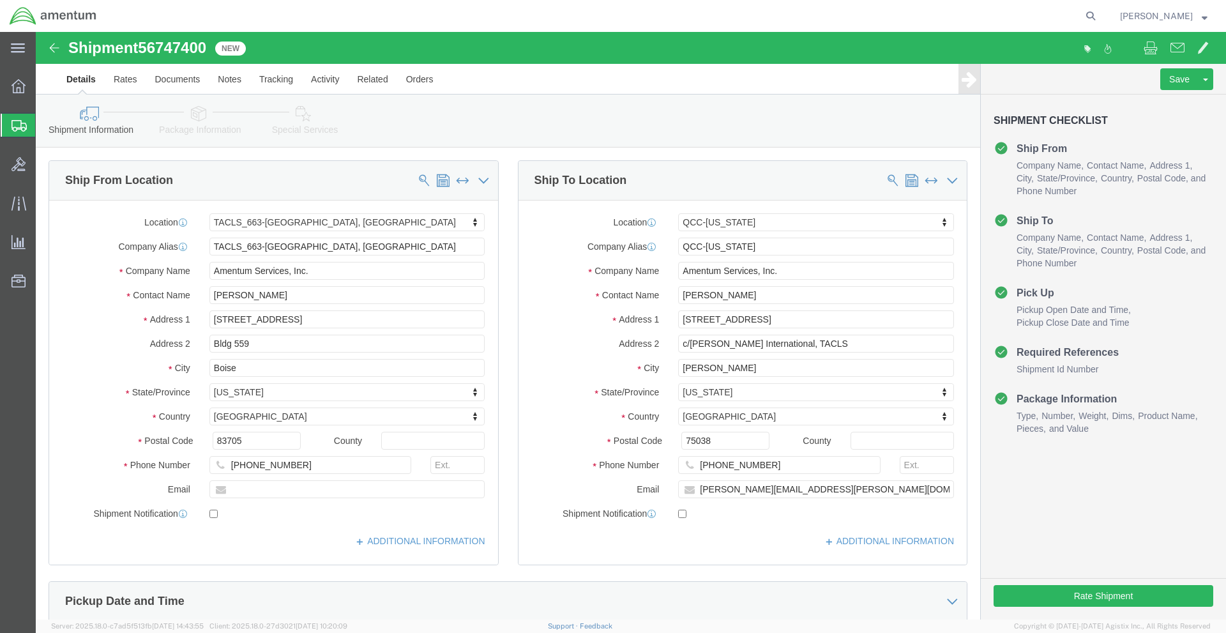
select select "42730"
select select "42668"
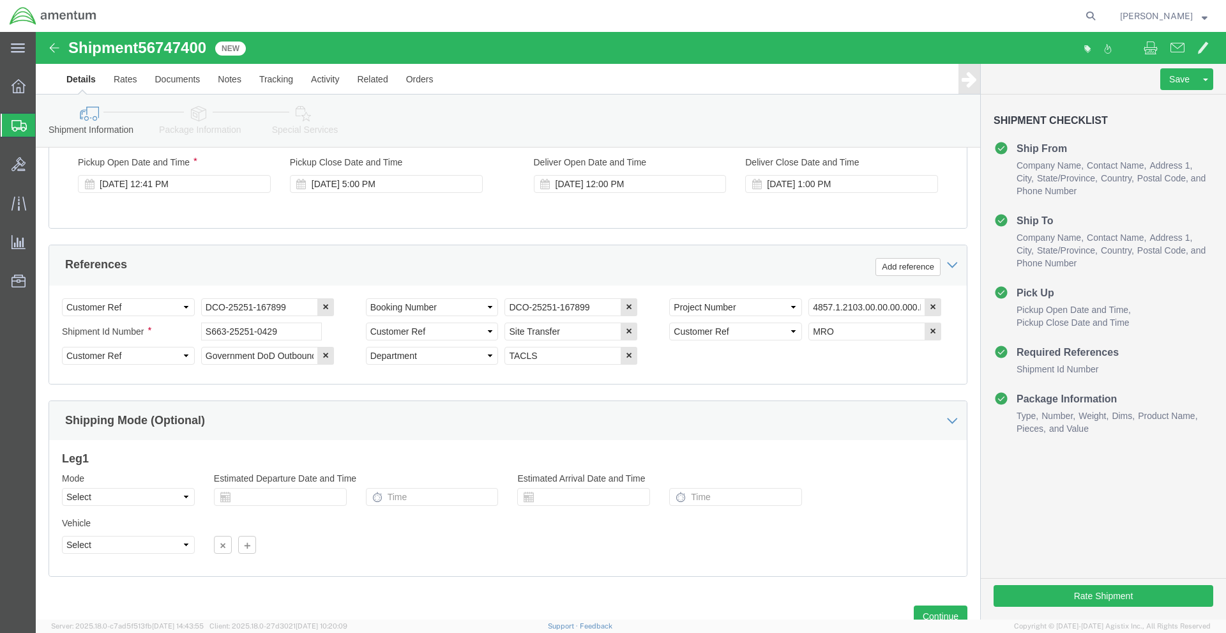
scroll to position [557, 0]
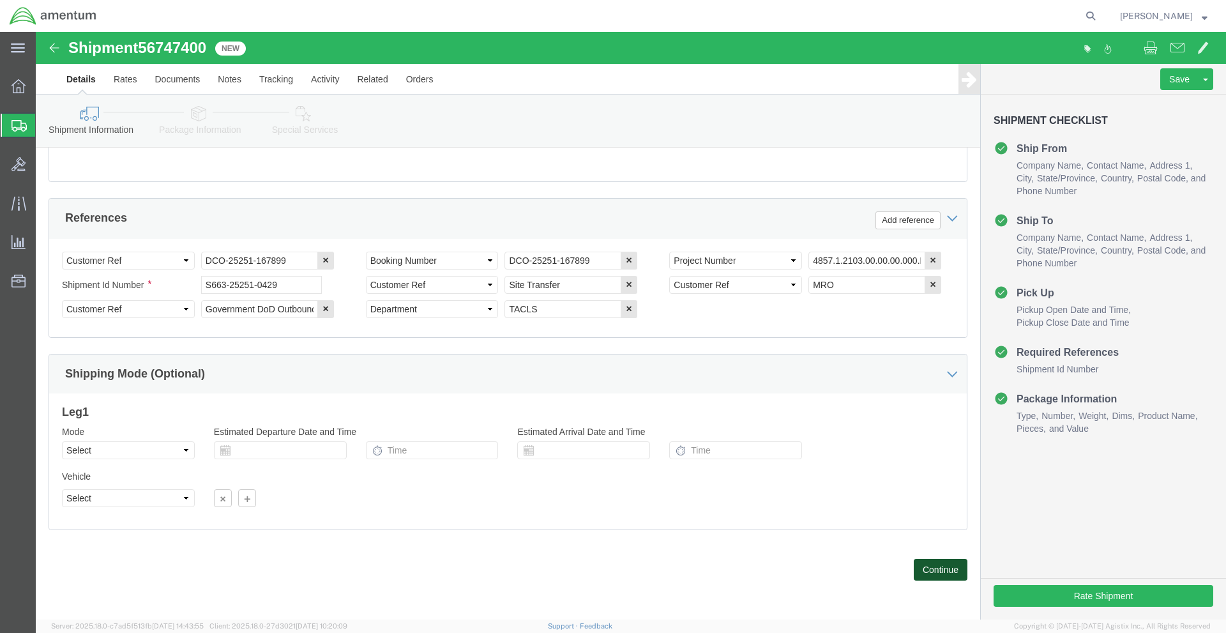
click button "Continue"
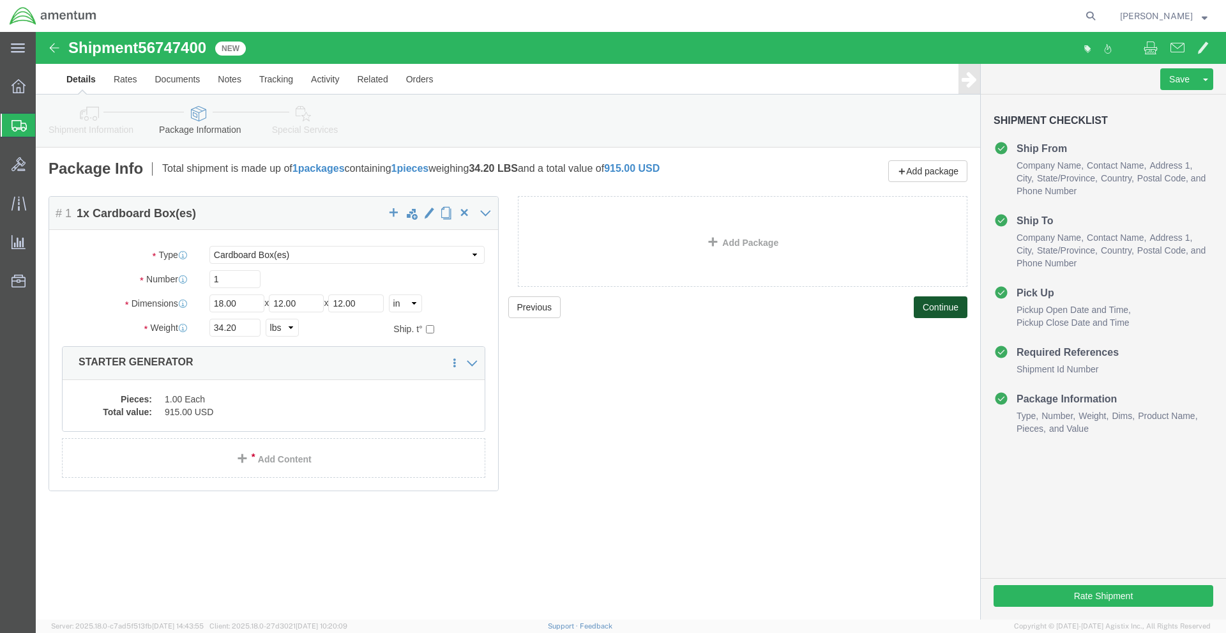
click button "Continue"
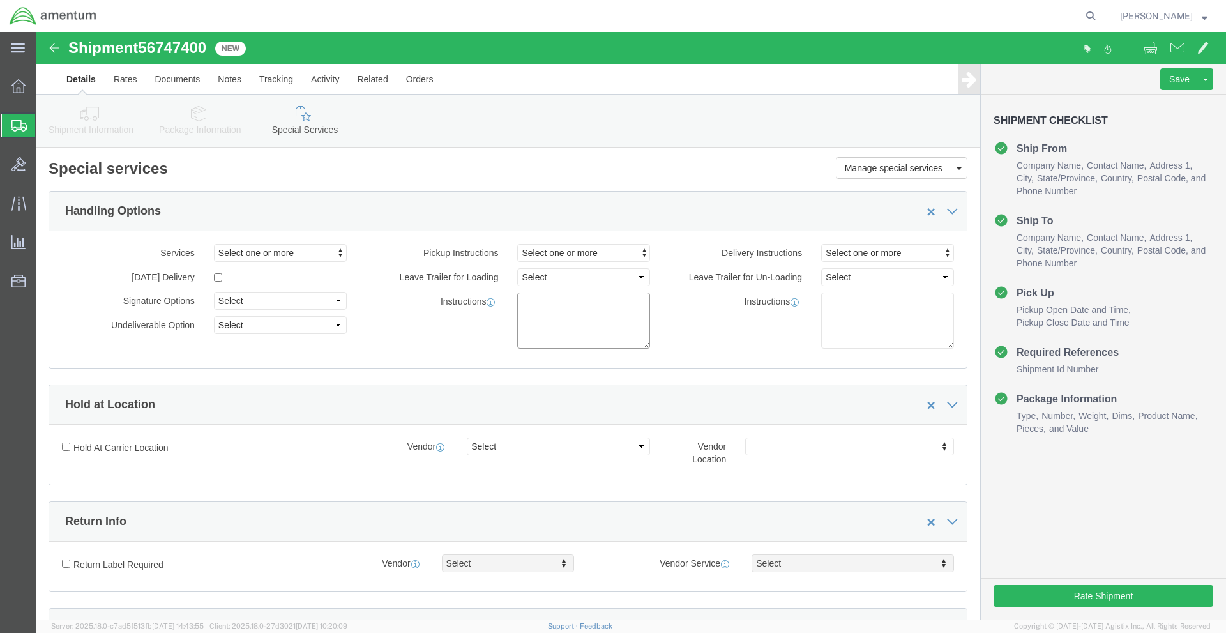
click textarea
type textarea "INSIDE HANGER PICKUP, CENTER NORTH WALL"
click div "Hold at Location"
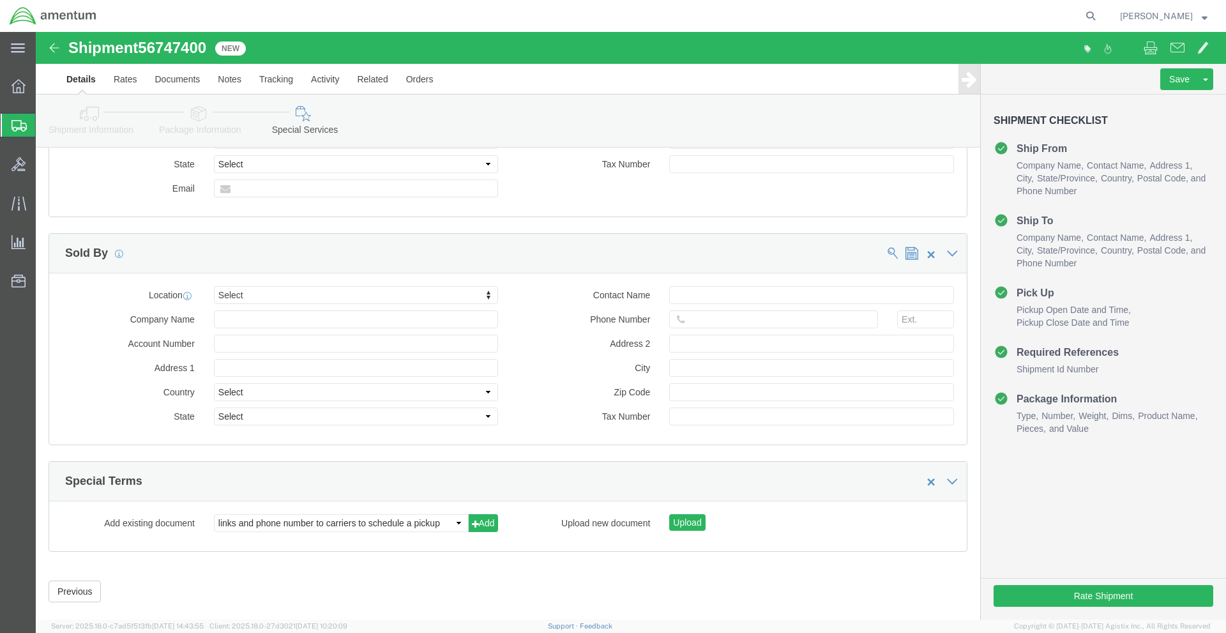
scroll to position [1147, 0]
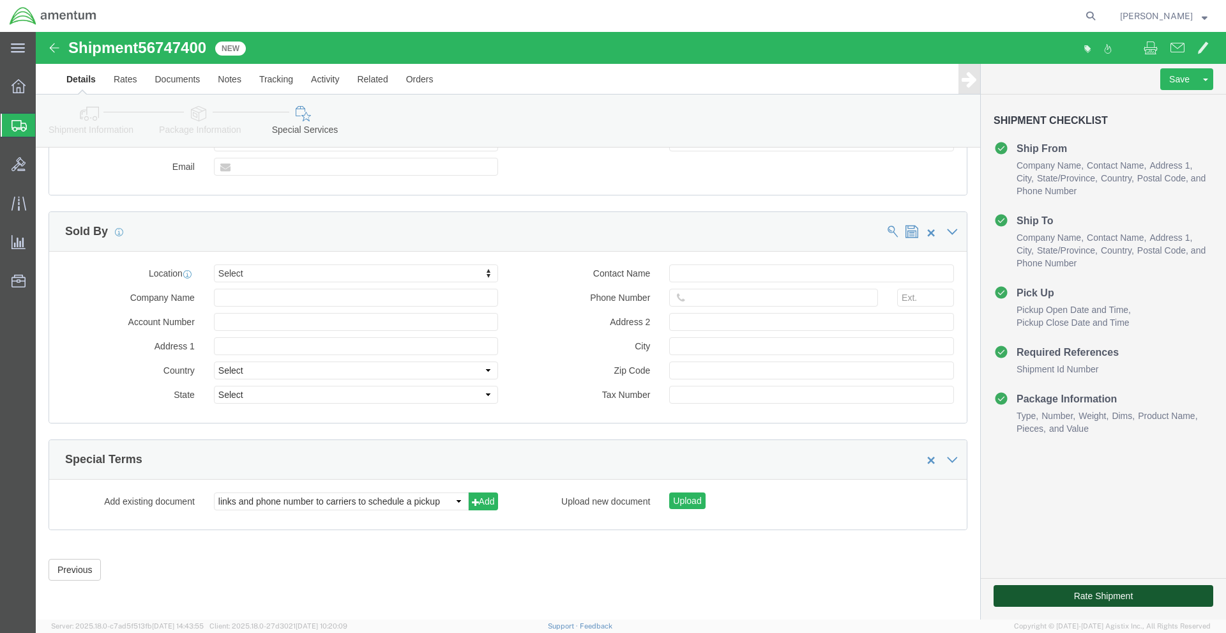
click button "Rate Shipment"
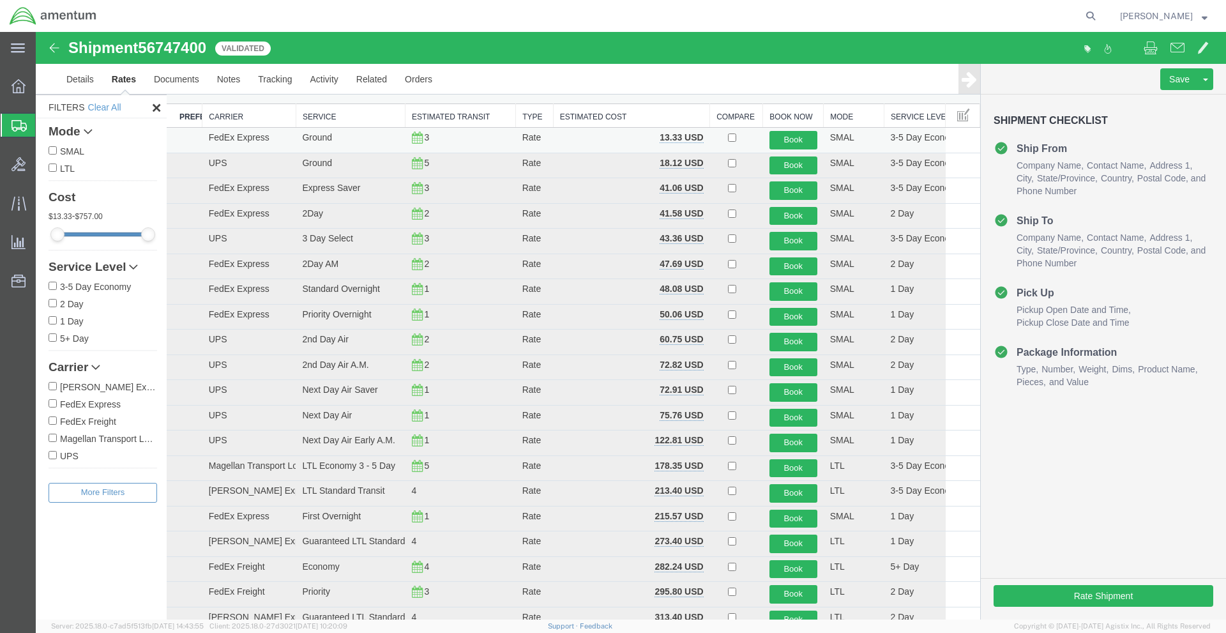
scroll to position [0, 0]
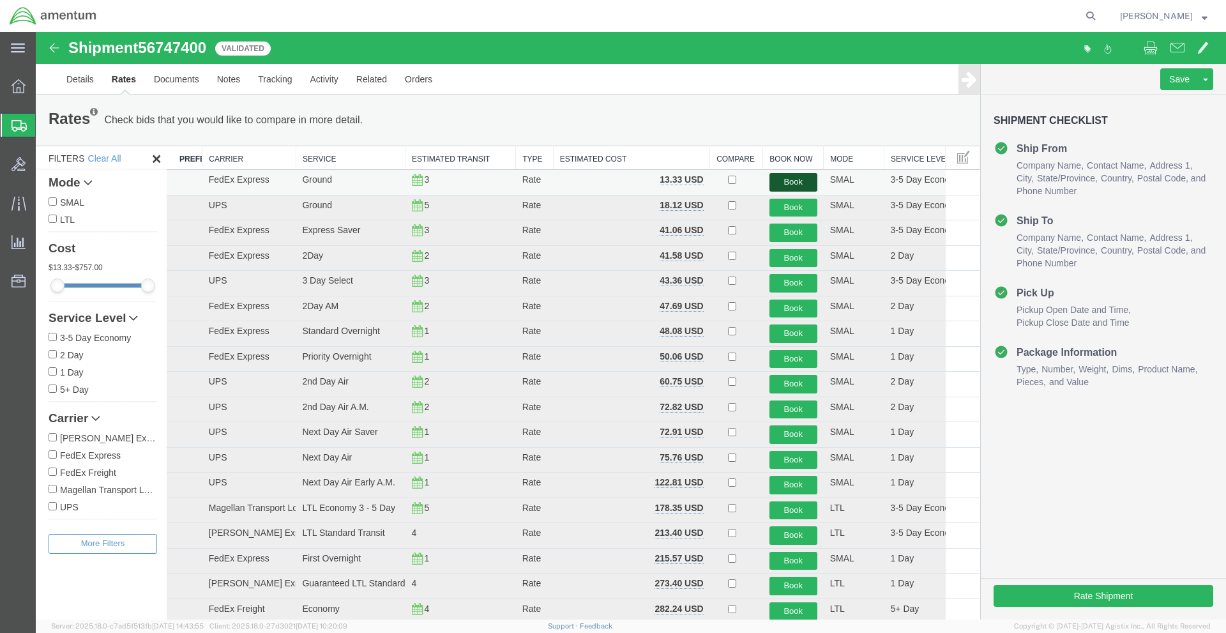
click at [769, 178] on button "Book" at bounding box center [793, 182] width 48 height 19
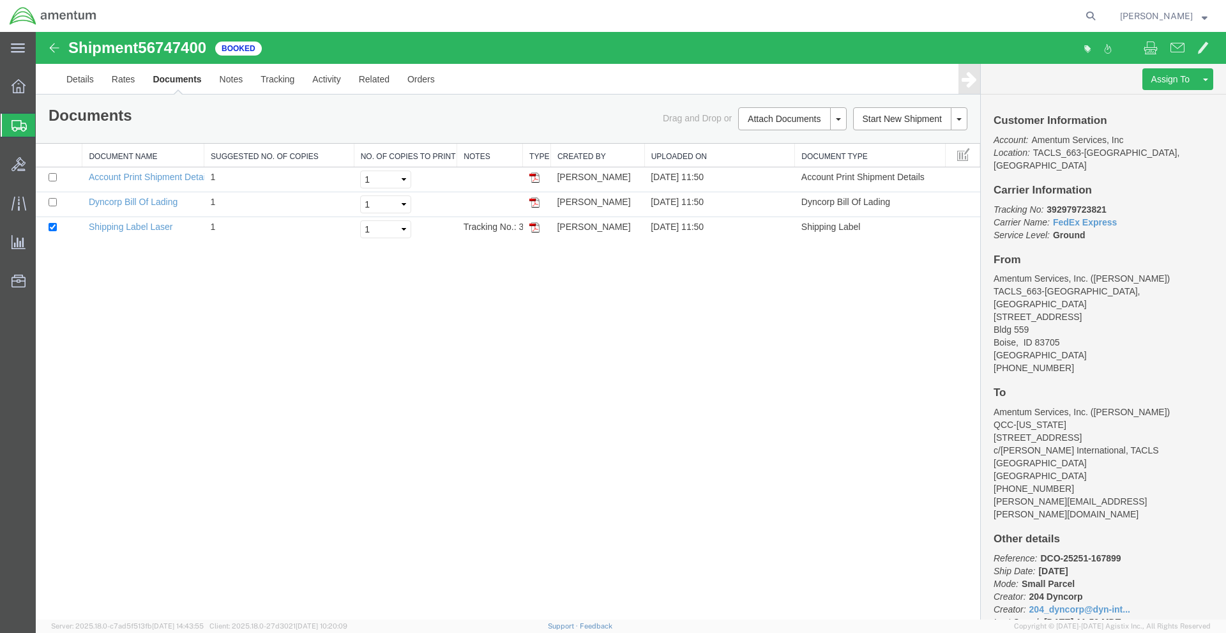
drag, startPoint x: 537, startPoint y: 203, endPoint x: 579, endPoint y: 255, distance: 66.7
click at [537, 203] on img at bounding box center [534, 202] width 10 height 10
drag, startPoint x: 538, startPoint y: 225, endPoint x: 559, endPoint y: 248, distance: 31.2
click at [538, 225] on img at bounding box center [534, 227] width 10 height 10
click at [86, 80] on link "Details" at bounding box center [79, 79] width 45 height 31
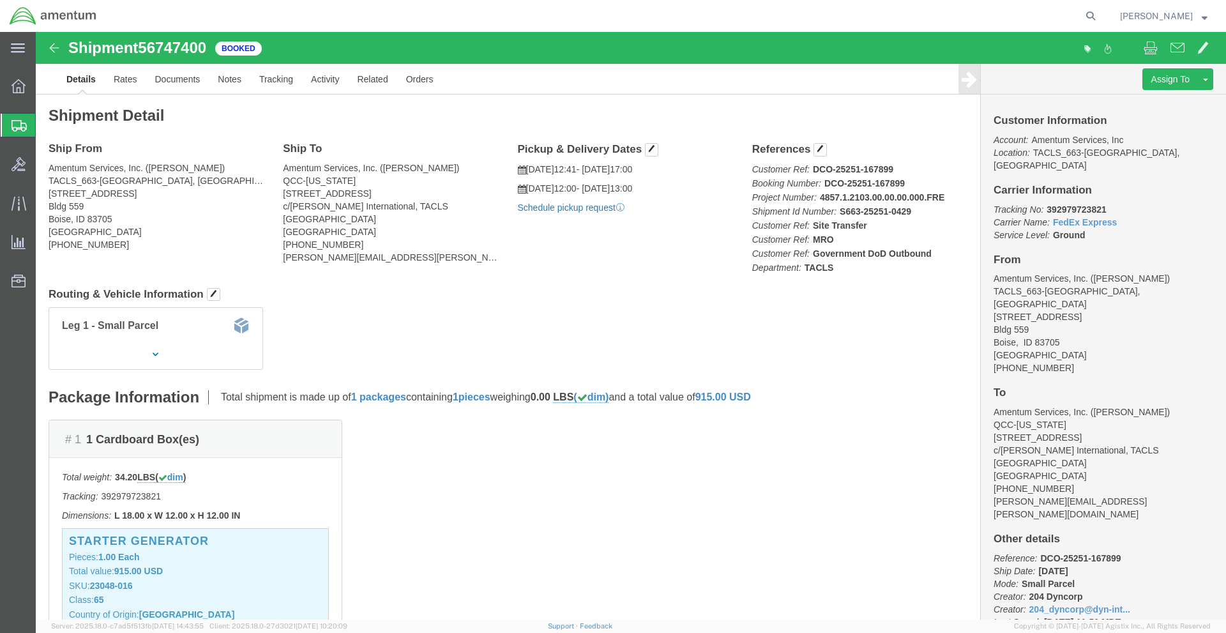
click link "Schedule pickup request"
